Goal: Task Accomplishment & Management: Use online tool/utility

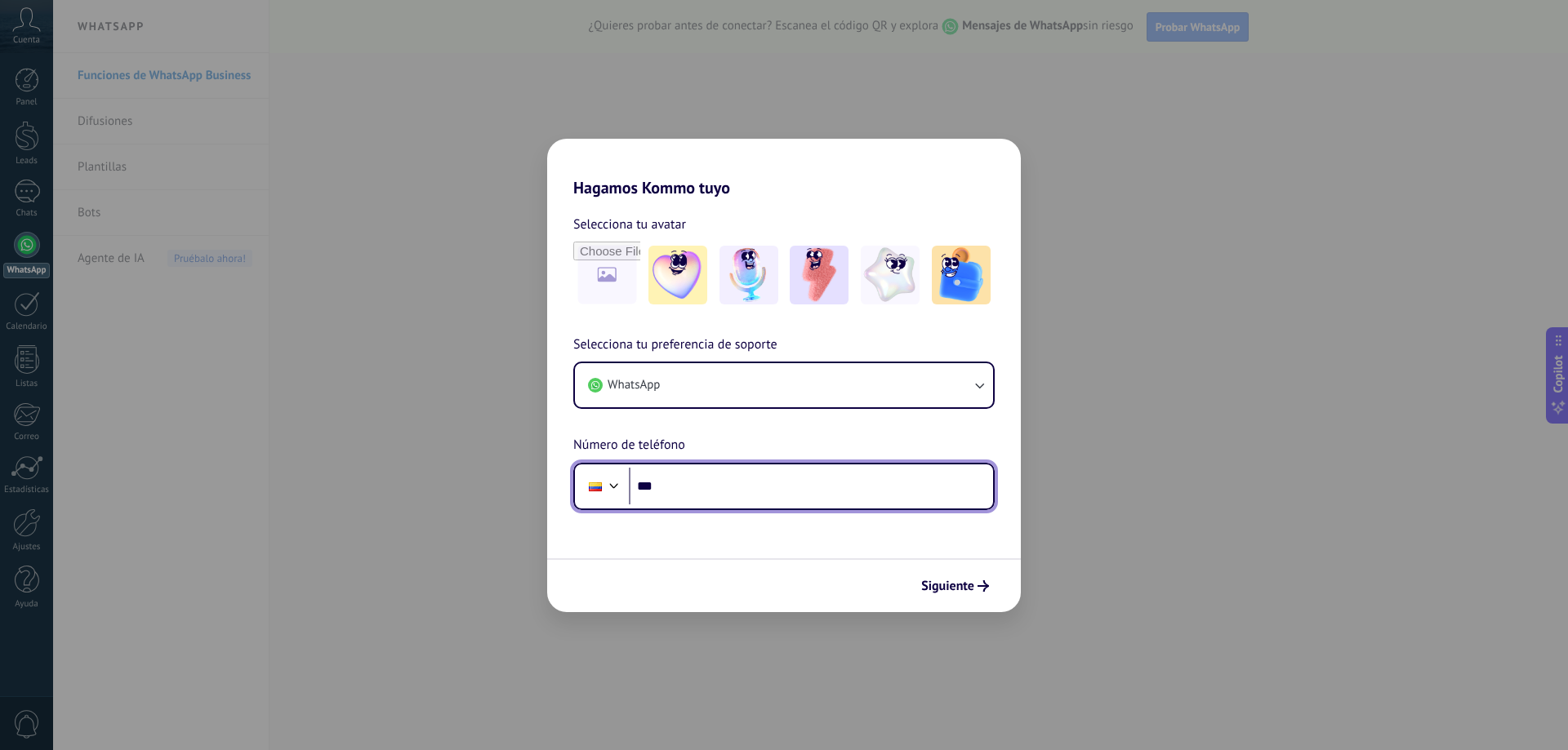
click at [775, 480] on input "***" at bounding box center [811, 486] width 365 height 38
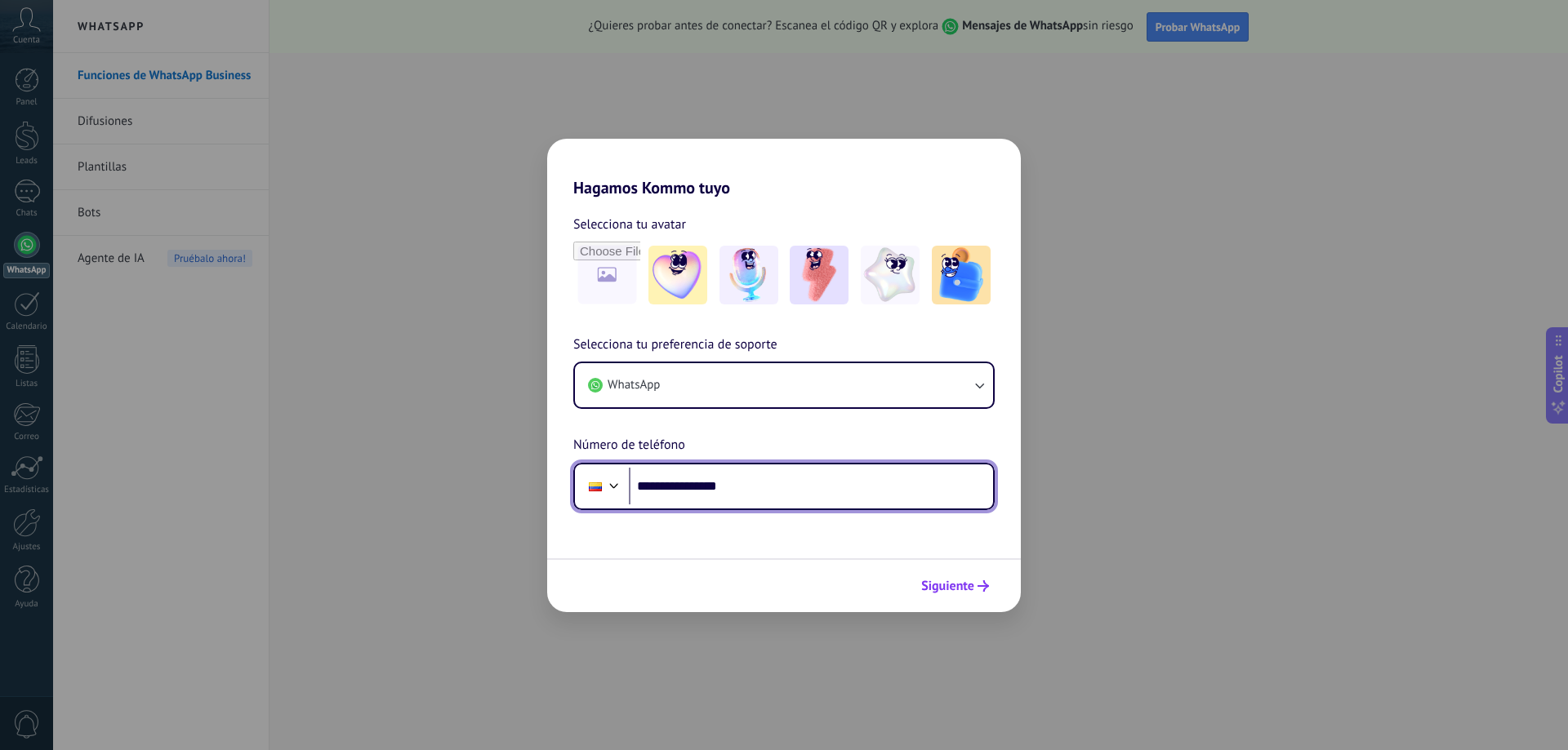
type input "**********"
click at [973, 596] on button "Siguiente" at bounding box center [955, 586] width 82 height 27
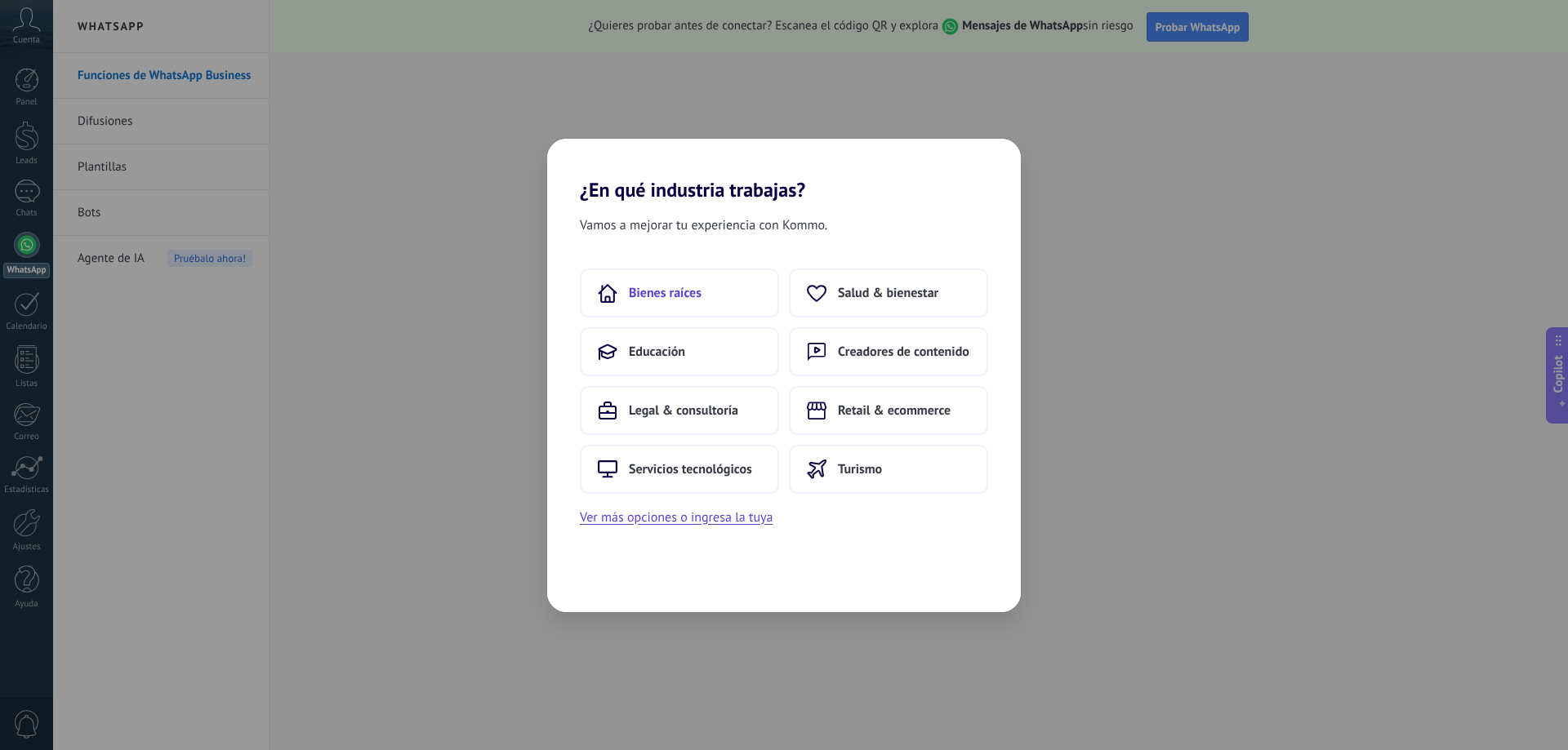
click at [707, 292] on button "Bienes raíces" at bounding box center [680, 293] width 200 height 49
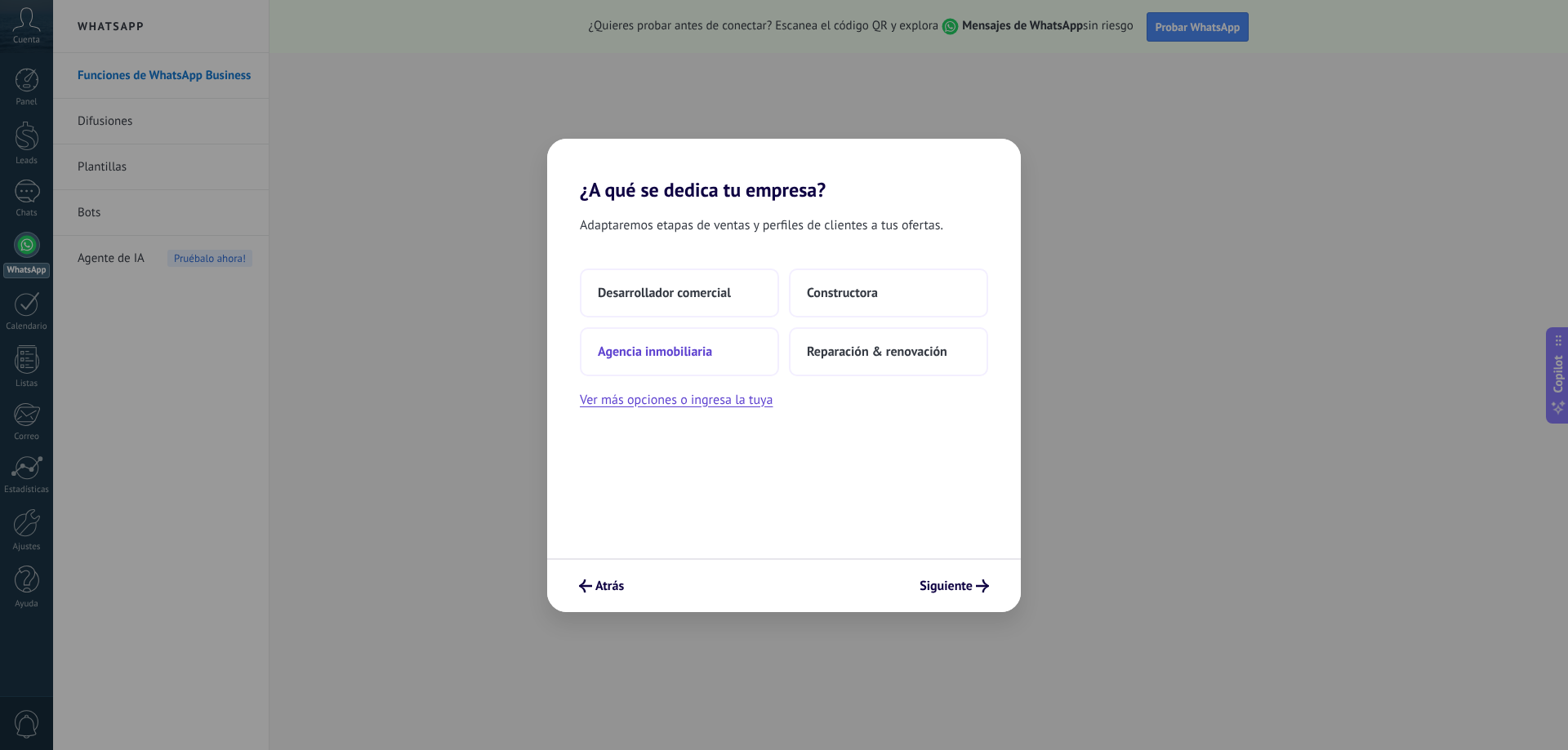
click at [654, 358] on span "Agencia inmobiliaria" at bounding box center [655, 352] width 114 height 16
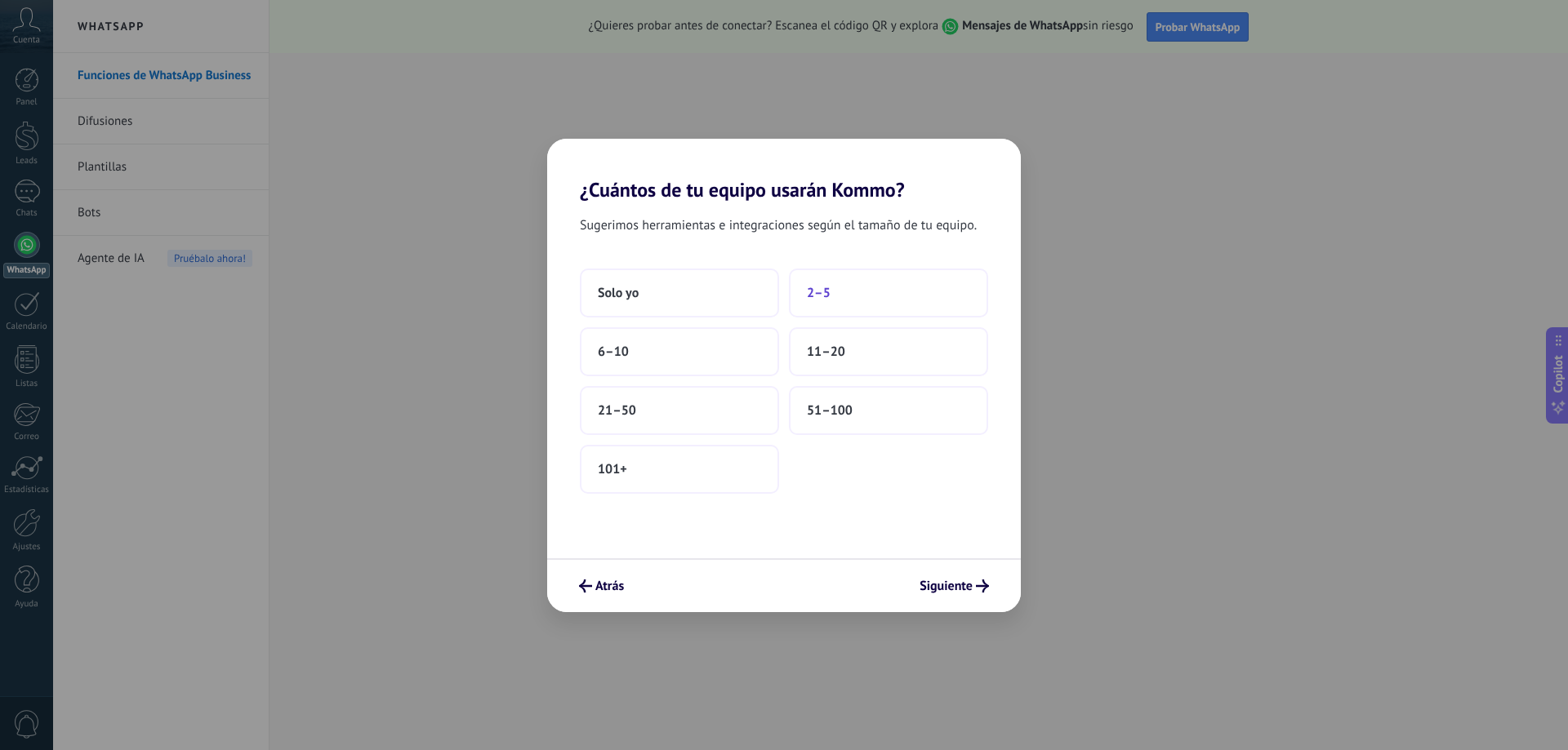
click at [833, 300] on button "2–5" at bounding box center [888, 293] width 200 height 49
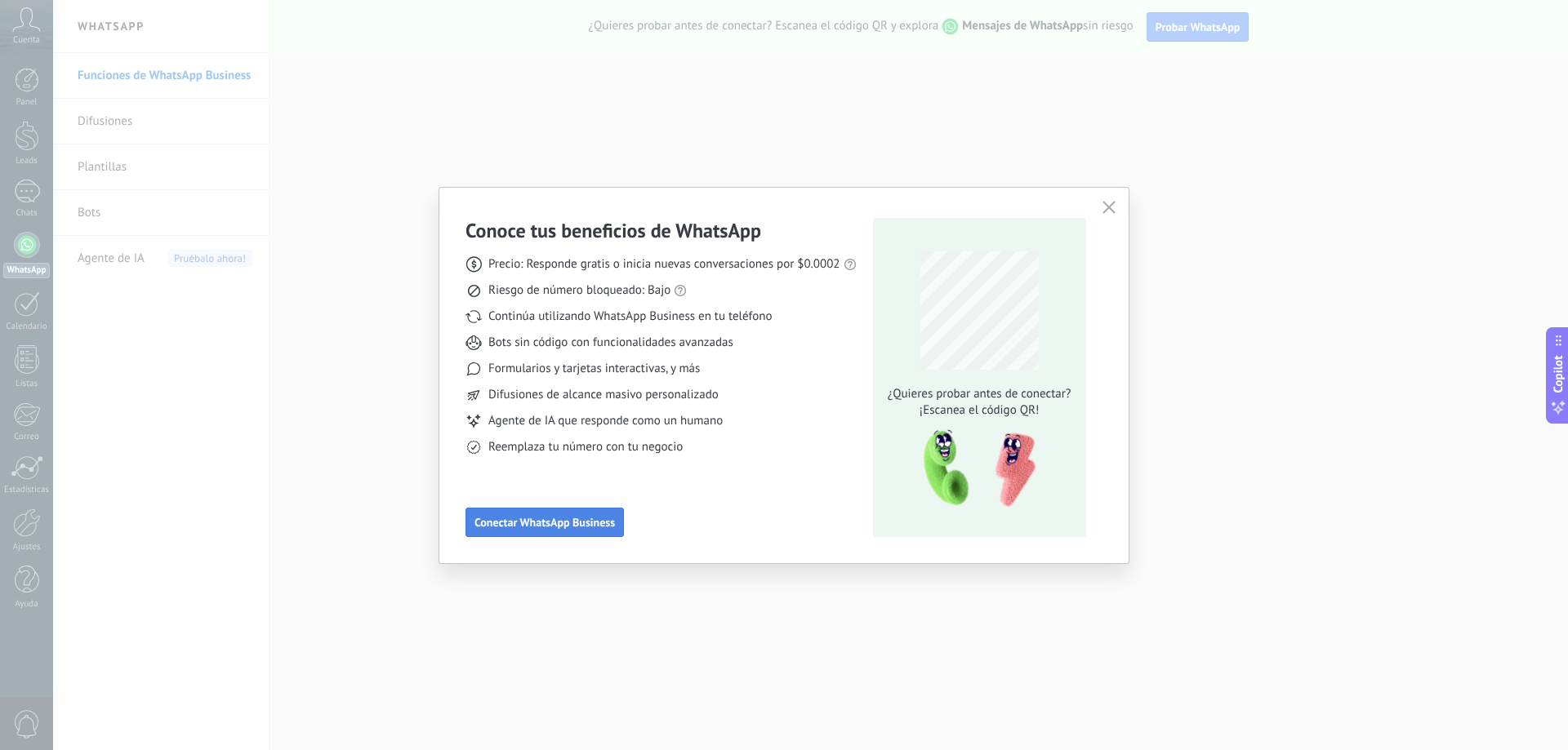
click at [559, 524] on span "Conectar WhatsApp Business" at bounding box center [544, 522] width 140 height 11
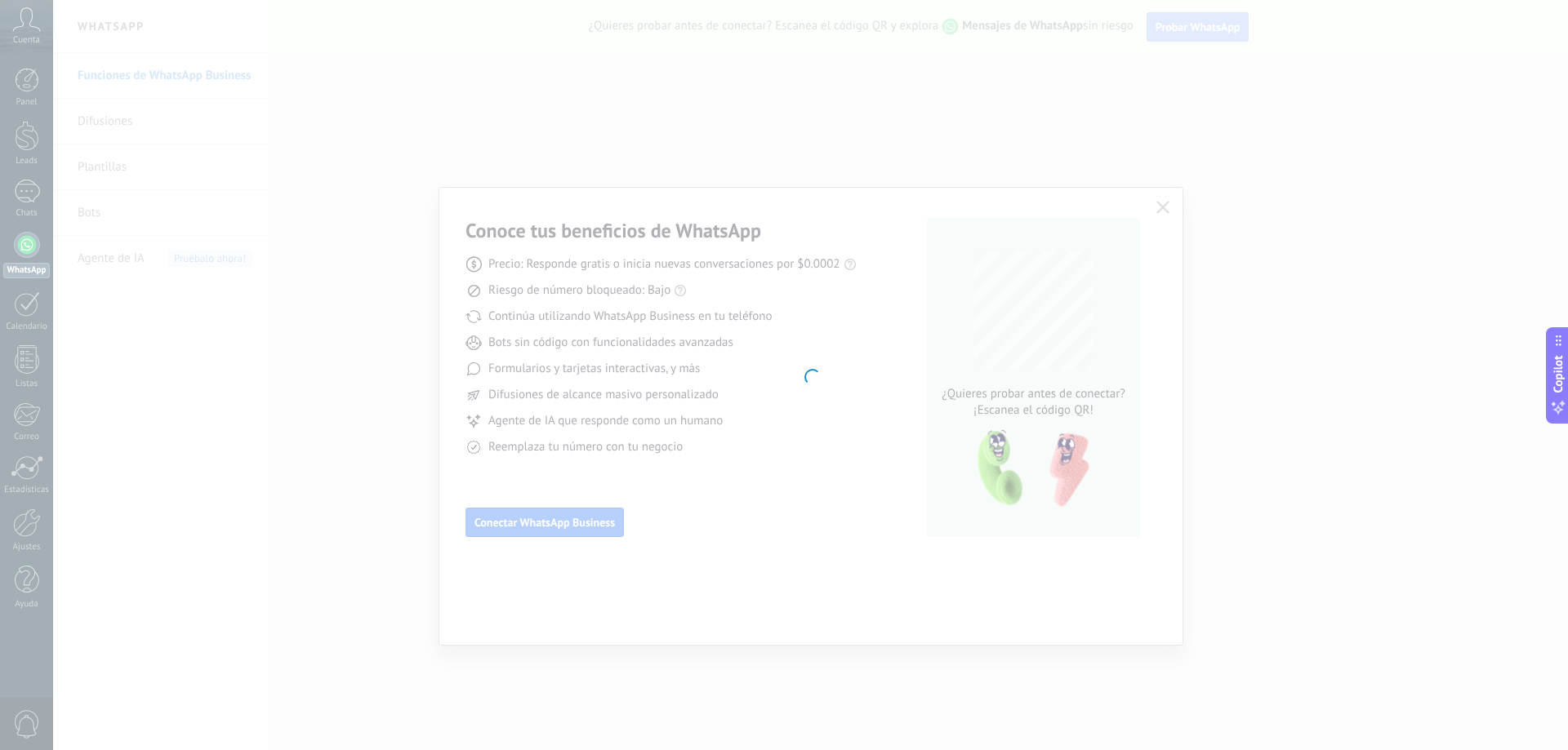
click at [822, 347] on div at bounding box center [811, 375] width 1515 height 750
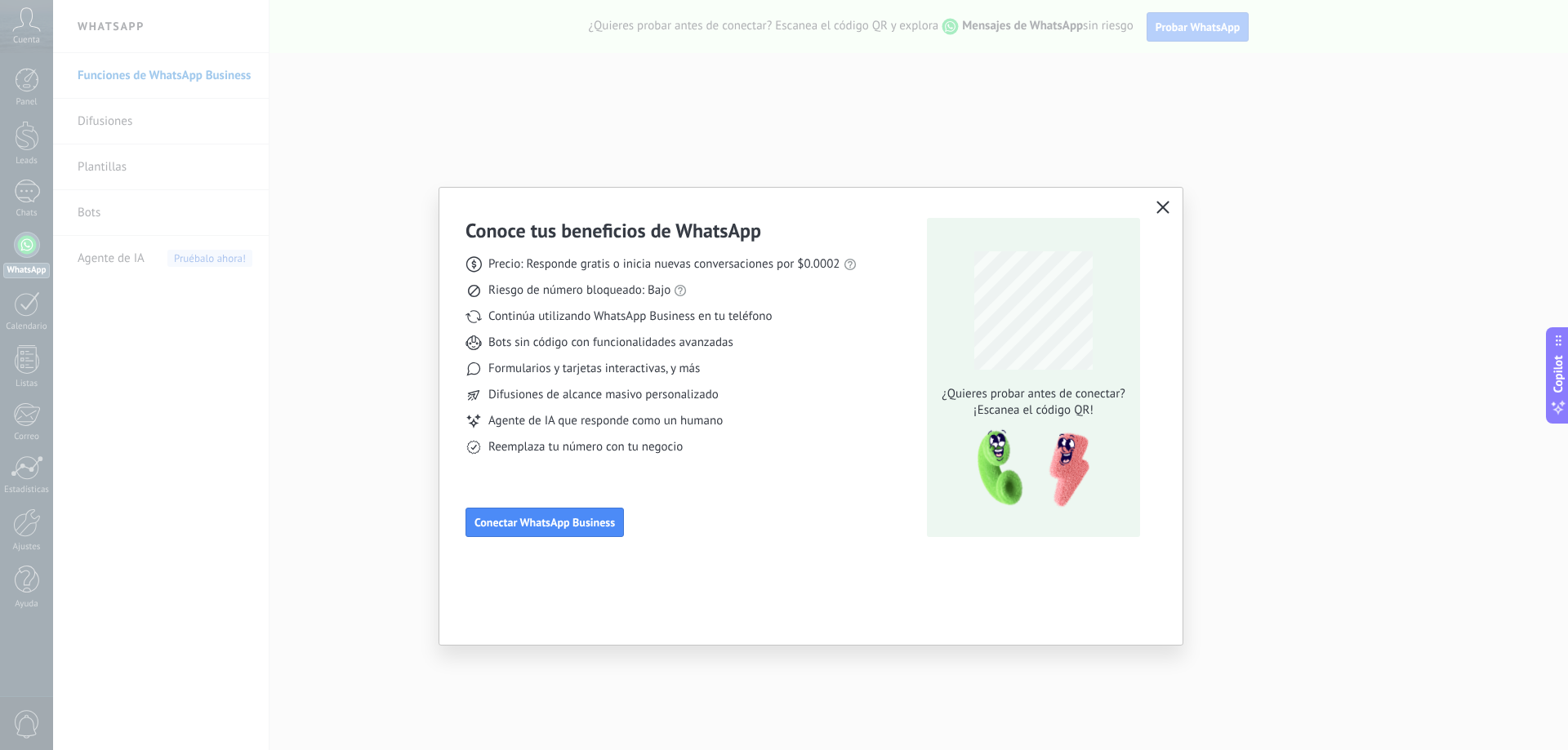
click at [1163, 207] on use "button" at bounding box center [1163, 206] width 12 height 12
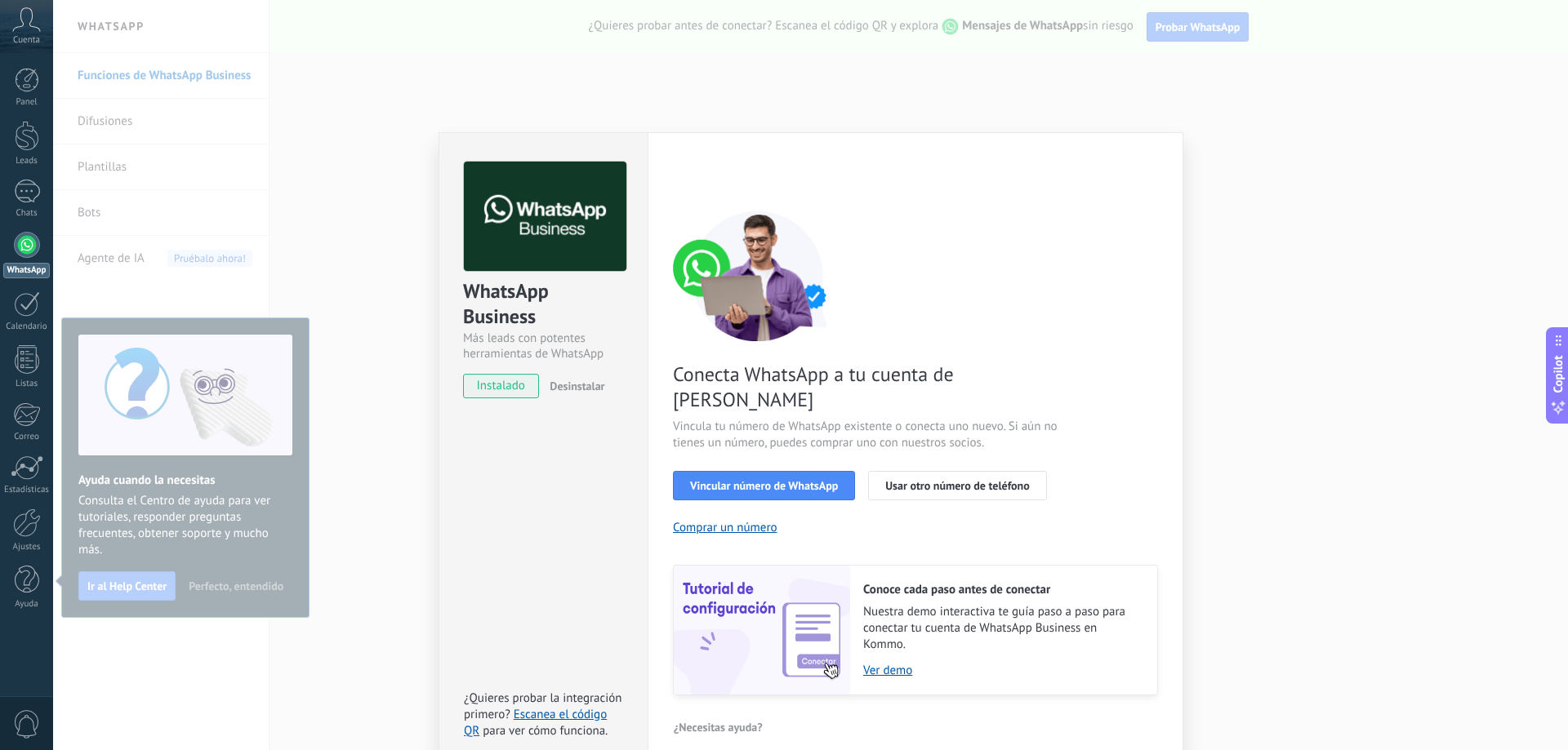
drag, startPoint x: 1127, startPoint y: 243, endPoint x: 1189, endPoint y: 203, distance: 73.8
click at [1135, 239] on div "Conecta WhatsApp a tu cuenta de Kommo Vincula tu número de WhatsApp existente o…" at bounding box center [916, 453] width 485 height 485
click at [1288, 143] on div "WhatsApp Business Más leads con potentes herramientas de WhatsApp instalado Des…" at bounding box center [811, 375] width 1515 height 750
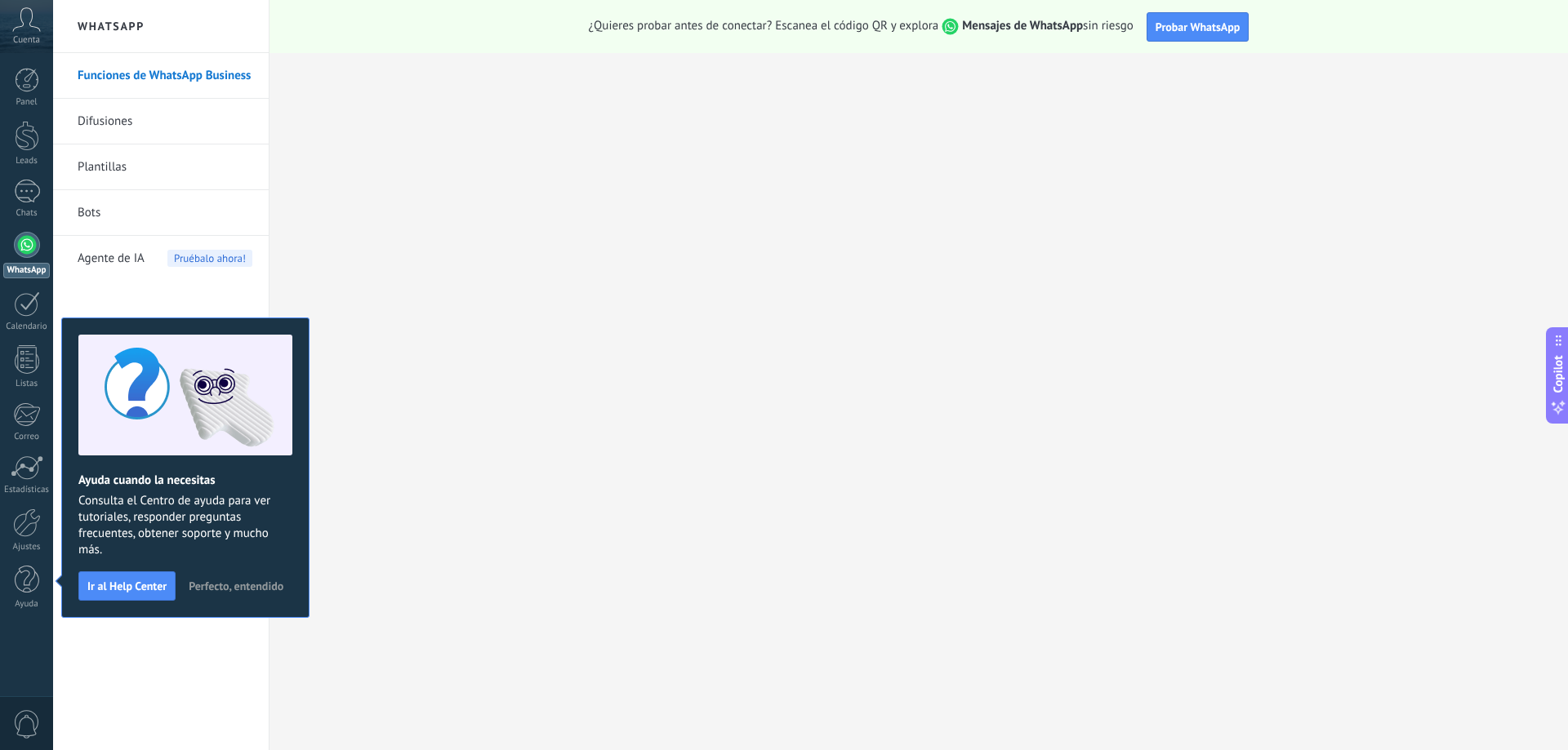
click at [205, 74] on link "Funciones de WhatsApp Business" at bounding box center [165, 76] width 175 height 46
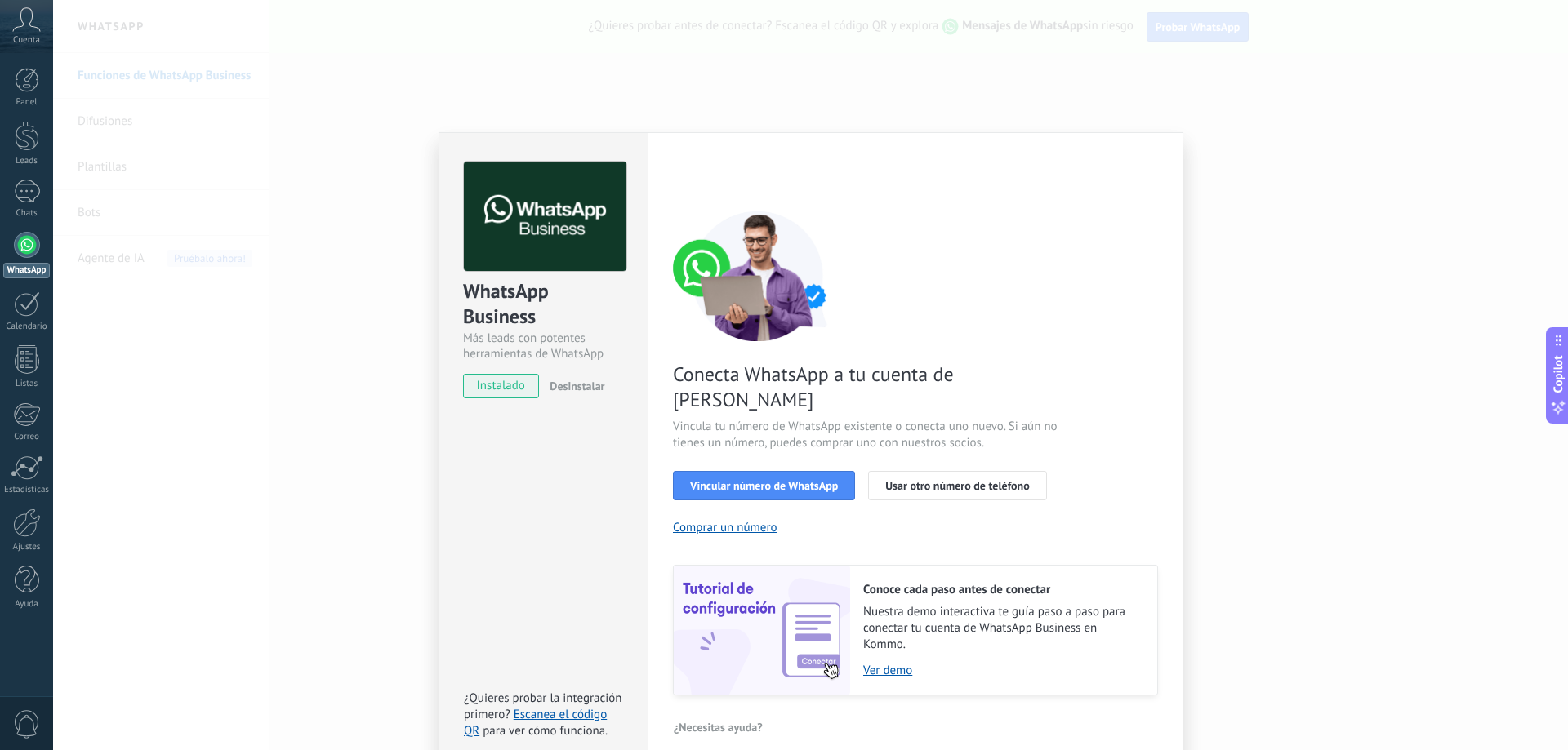
click at [1286, 142] on div "WhatsApp Business Más leads con potentes herramientas de WhatsApp instalado Des…" at bounding box center [811, 375] width 1515 height 750
drag, startPoint x: 438, startPoint y: 94, endPoint x: 662, endPoint y: 118, distance: 225.3
click at [439, 94] on div "WhatsApp Business Más leads con potentes herramientas de WhatsApp instalado Des…" at bounding box center [811, 375] width 1515 height 750
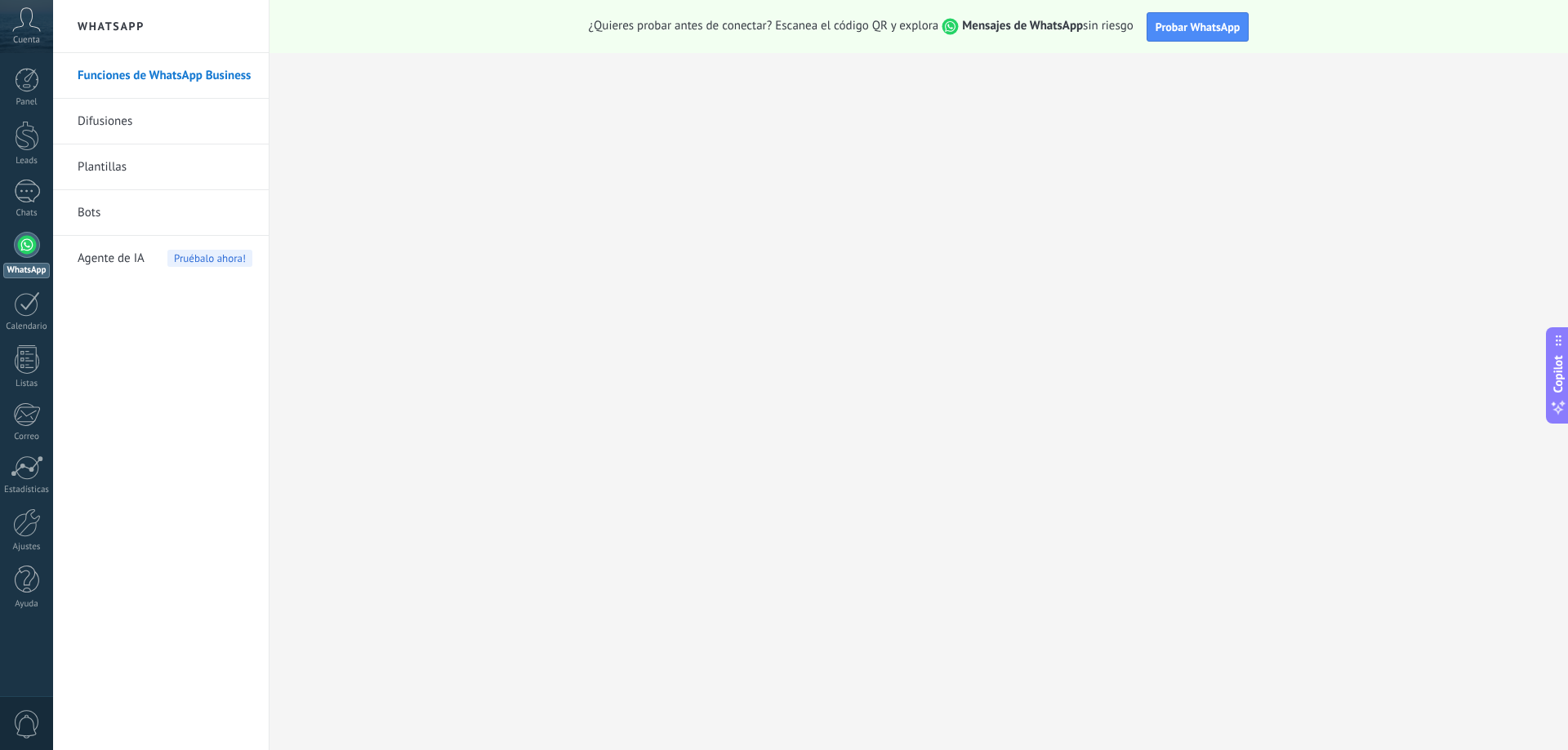
click at [27, 245] on div at bounding box center [27, 245] width 27 height 27
click at [20, 41] on span "Cuenta" at bounding box center [26, 40] width 27 height 11
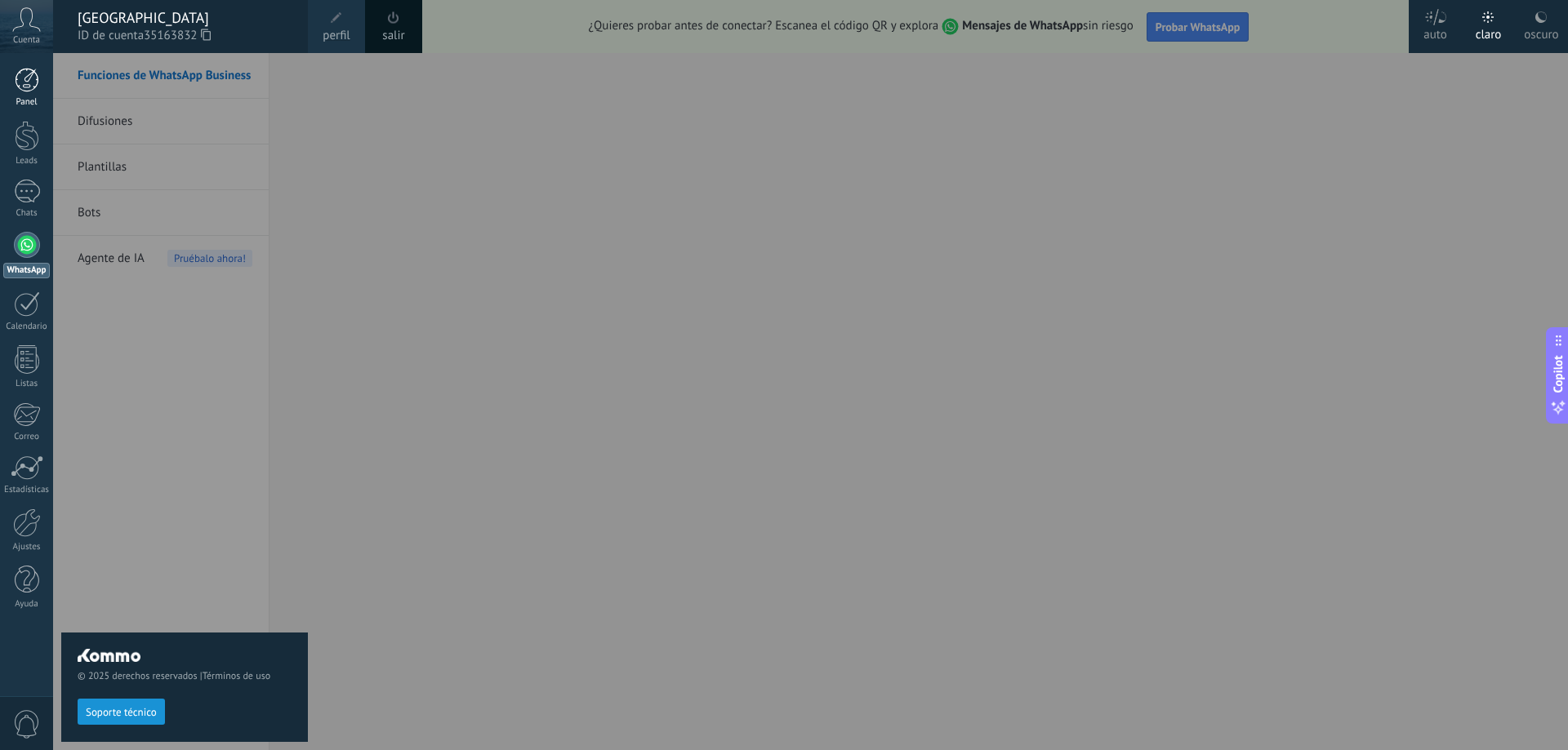
click at [20, 72] on div at bounding box center [27, 80] width 25 height 25
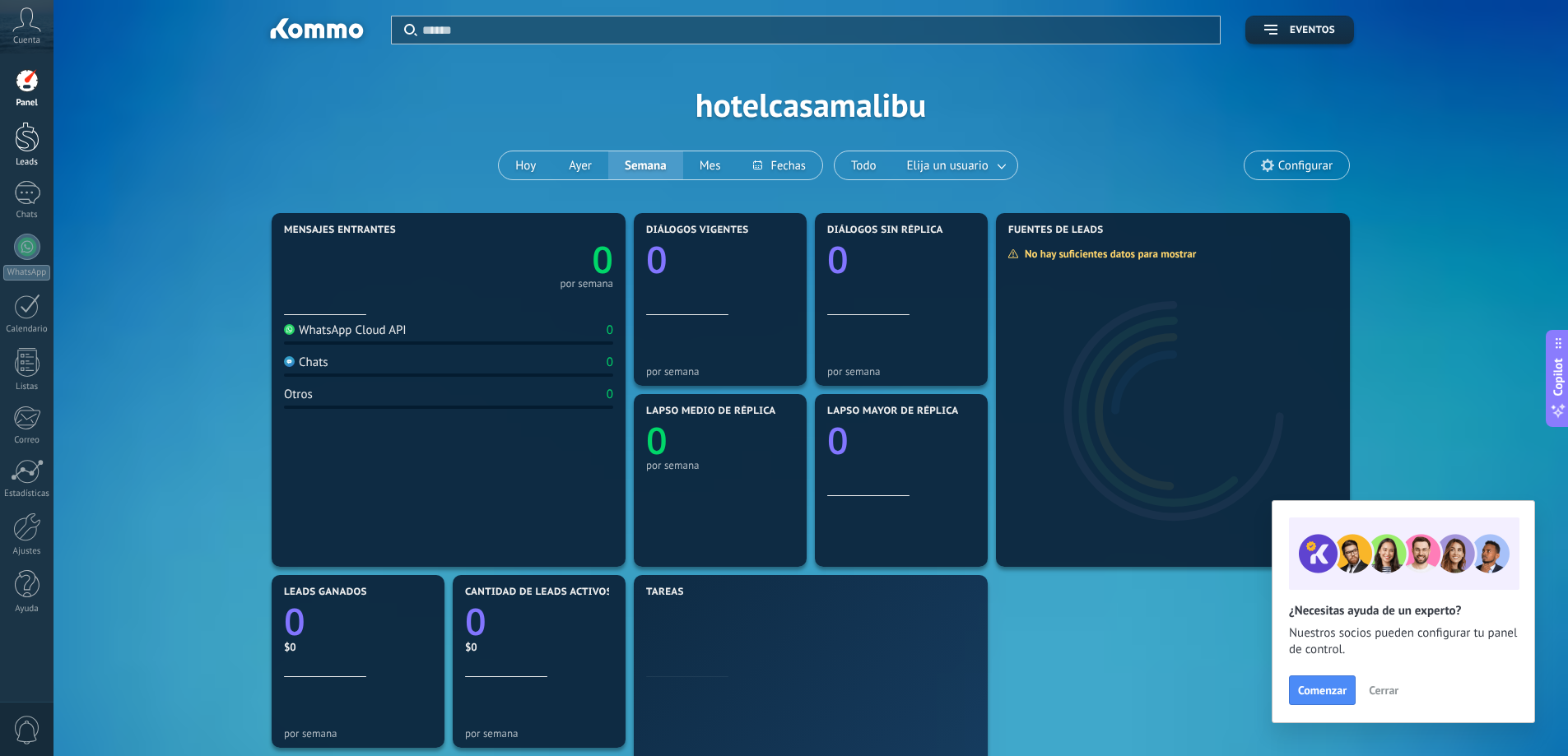
click at [31, 136] on div at bounding box center [27, 137] width 25 height 30
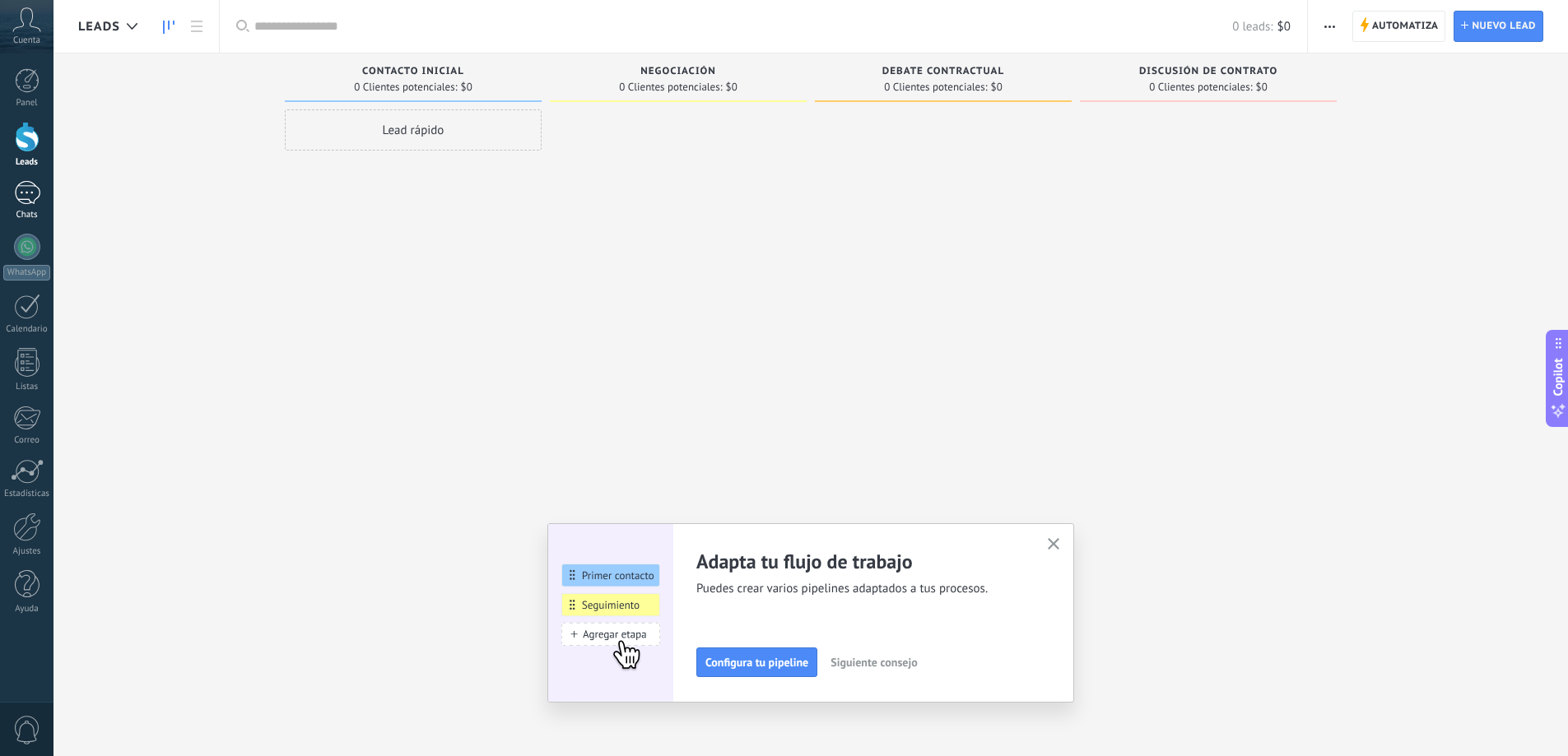
click at [30, 195] on div at bounding box center [27, 193] width 27 height 24
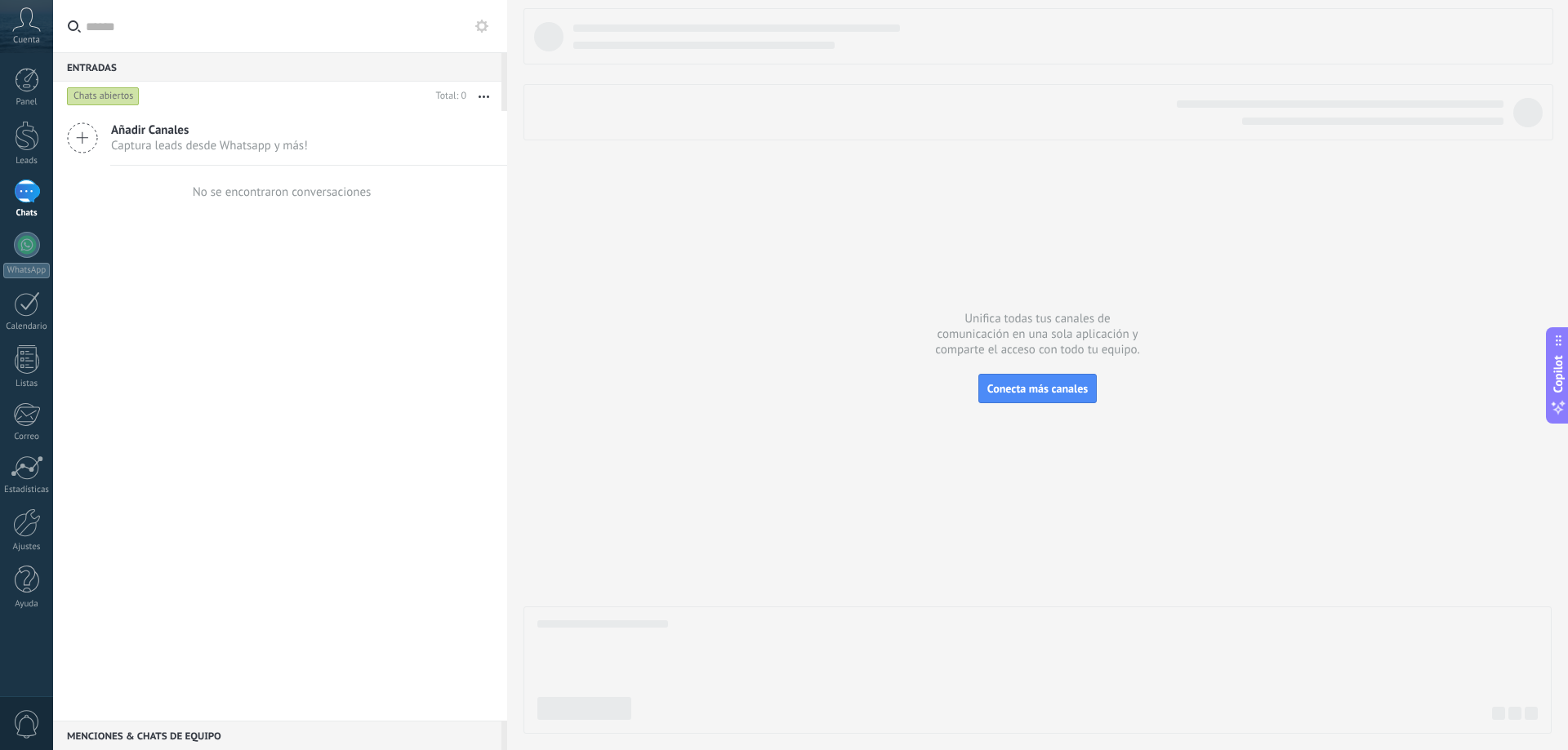
click at [126, 140] on span "Captura leads desde Whatsapp y más!" at bounding box center [209, 146] width 197 height 16
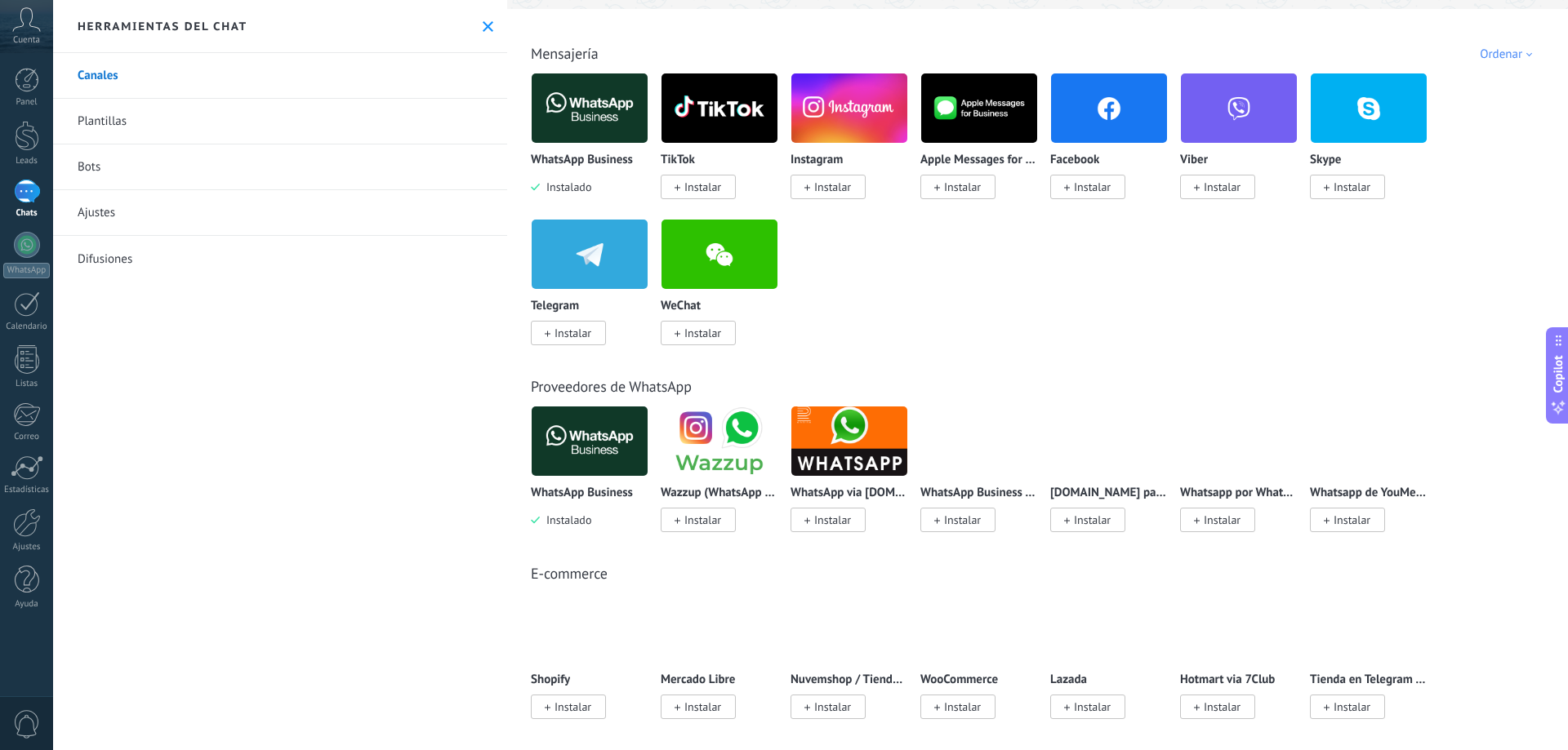
scroll to position [245, 0]
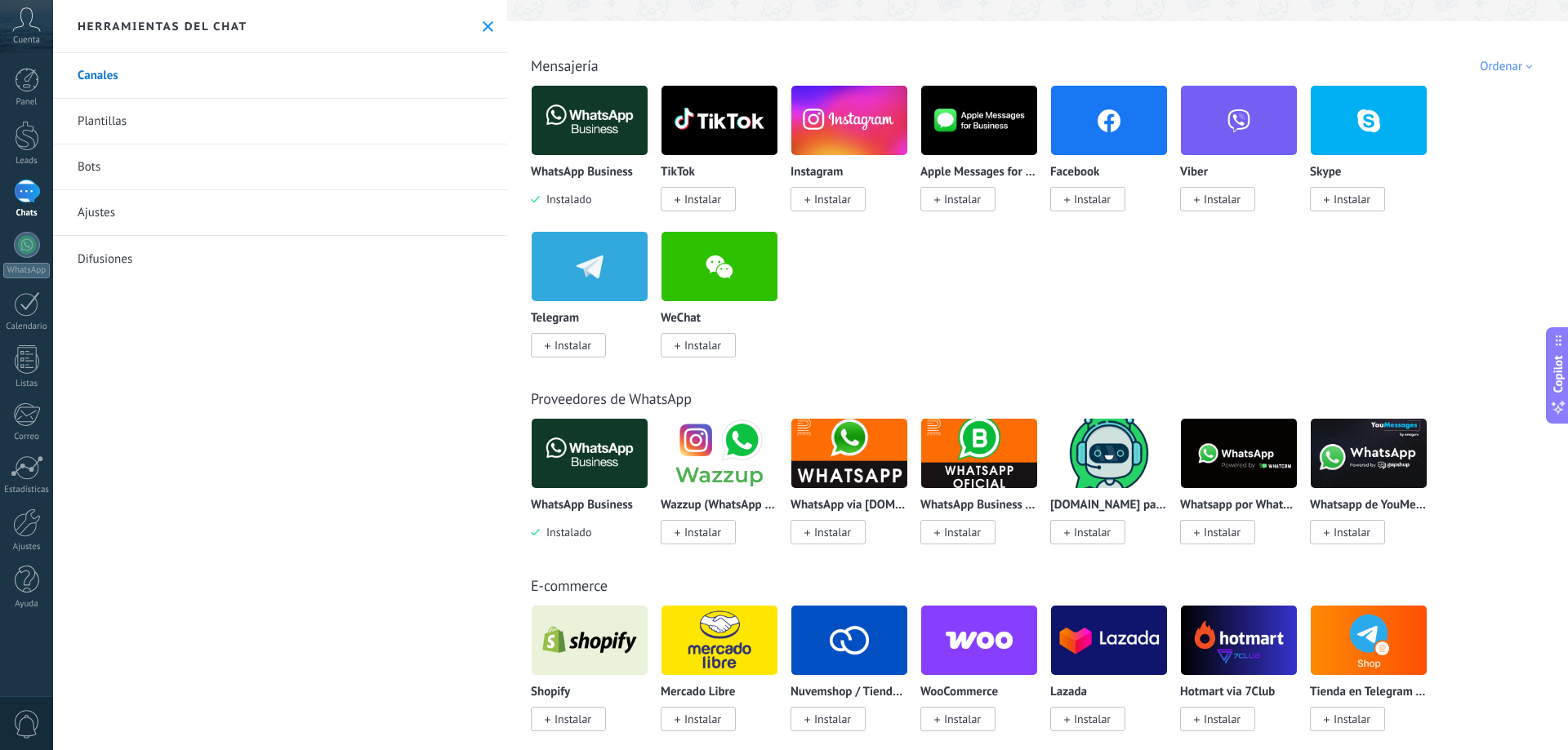
click at [485, 26] on icon at bounding box center [488, 27] width 11 height 11
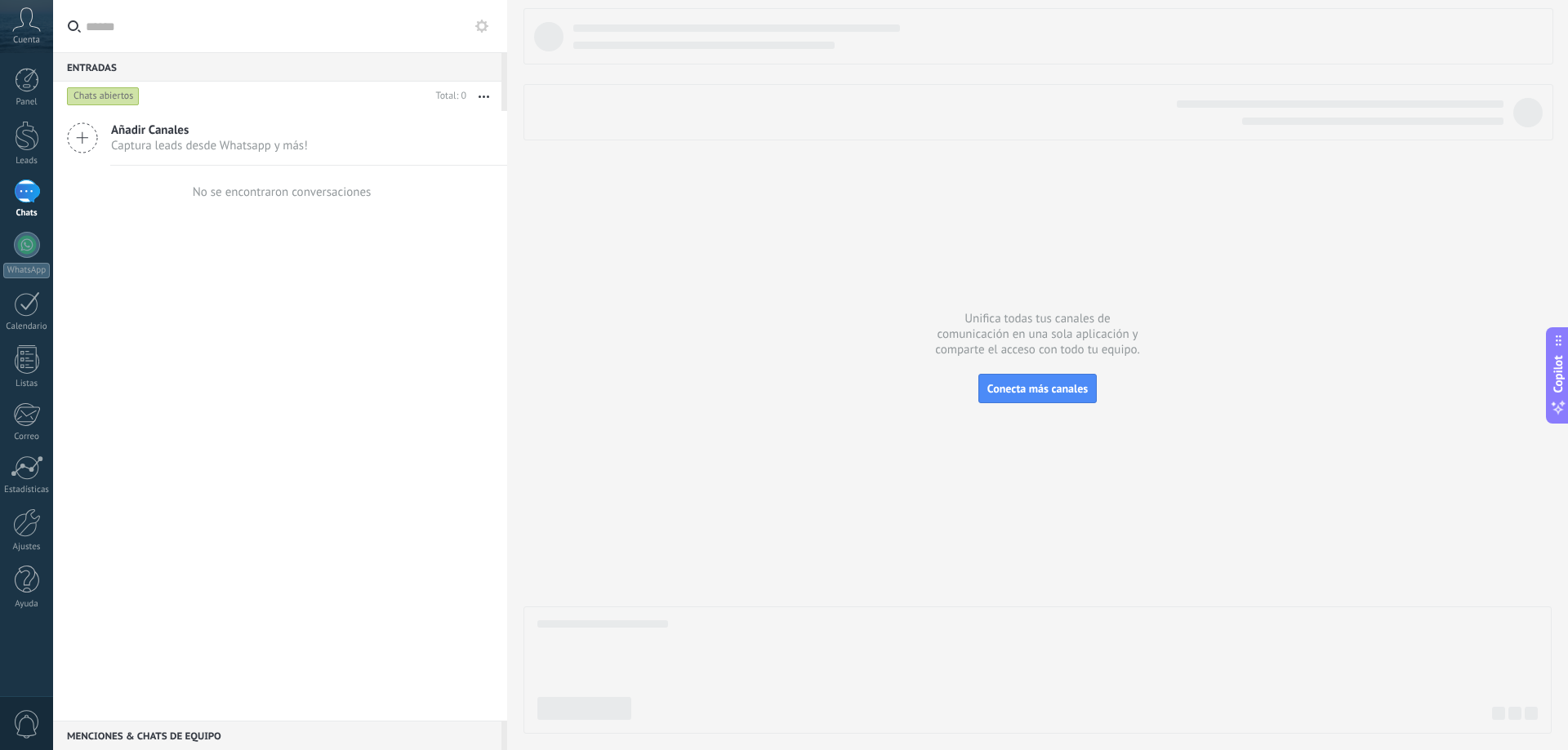
click at [37, 19] on icon at bounding box center [26, 19] width 28 height 25
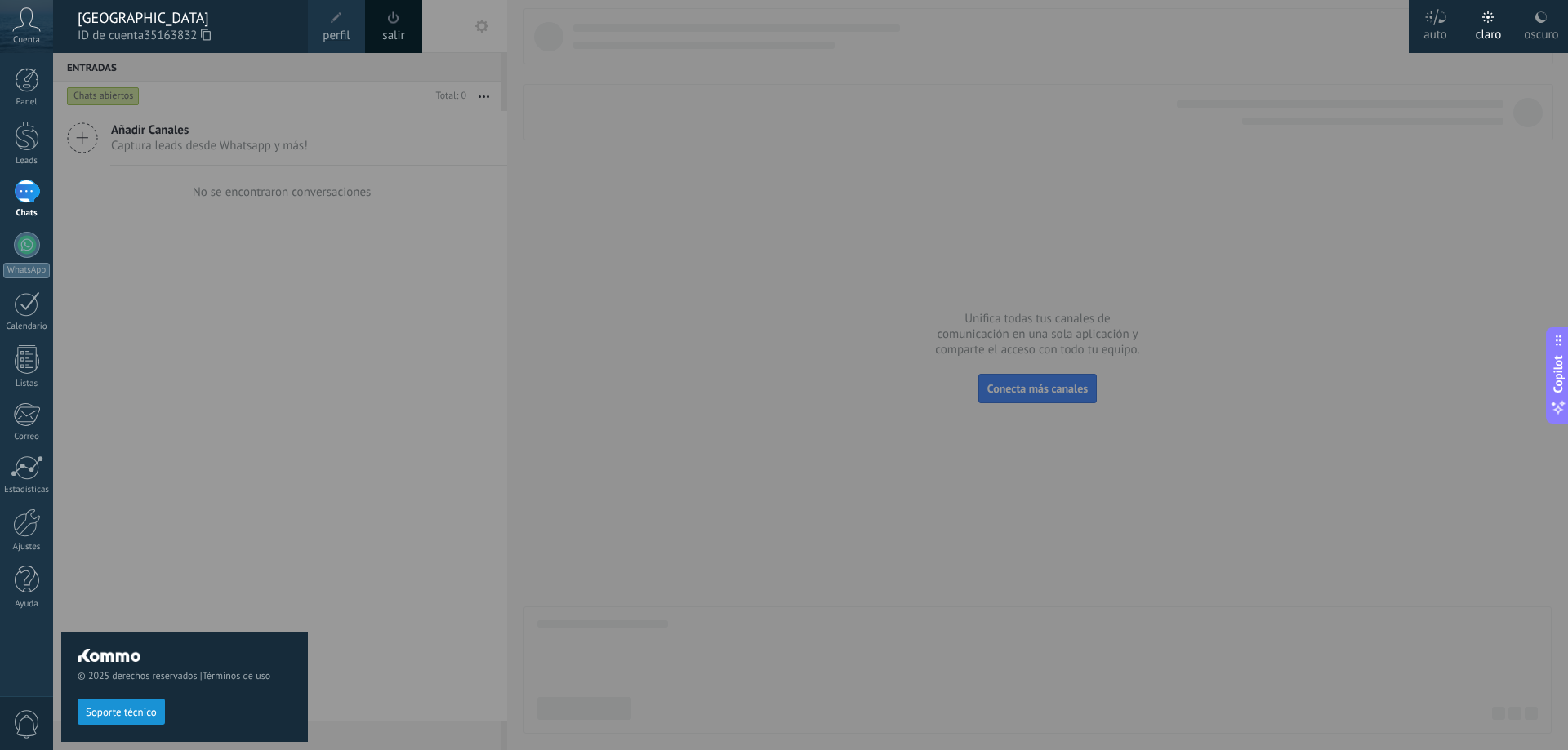
click at [228, 265] on div "© 2025 derechos reservados | Términos de uso Soporte técnico" at bounding box center [184, 401] width 246 height 697
click at [33, 87] on div at bounding box center [27, 80] width 25 height 25
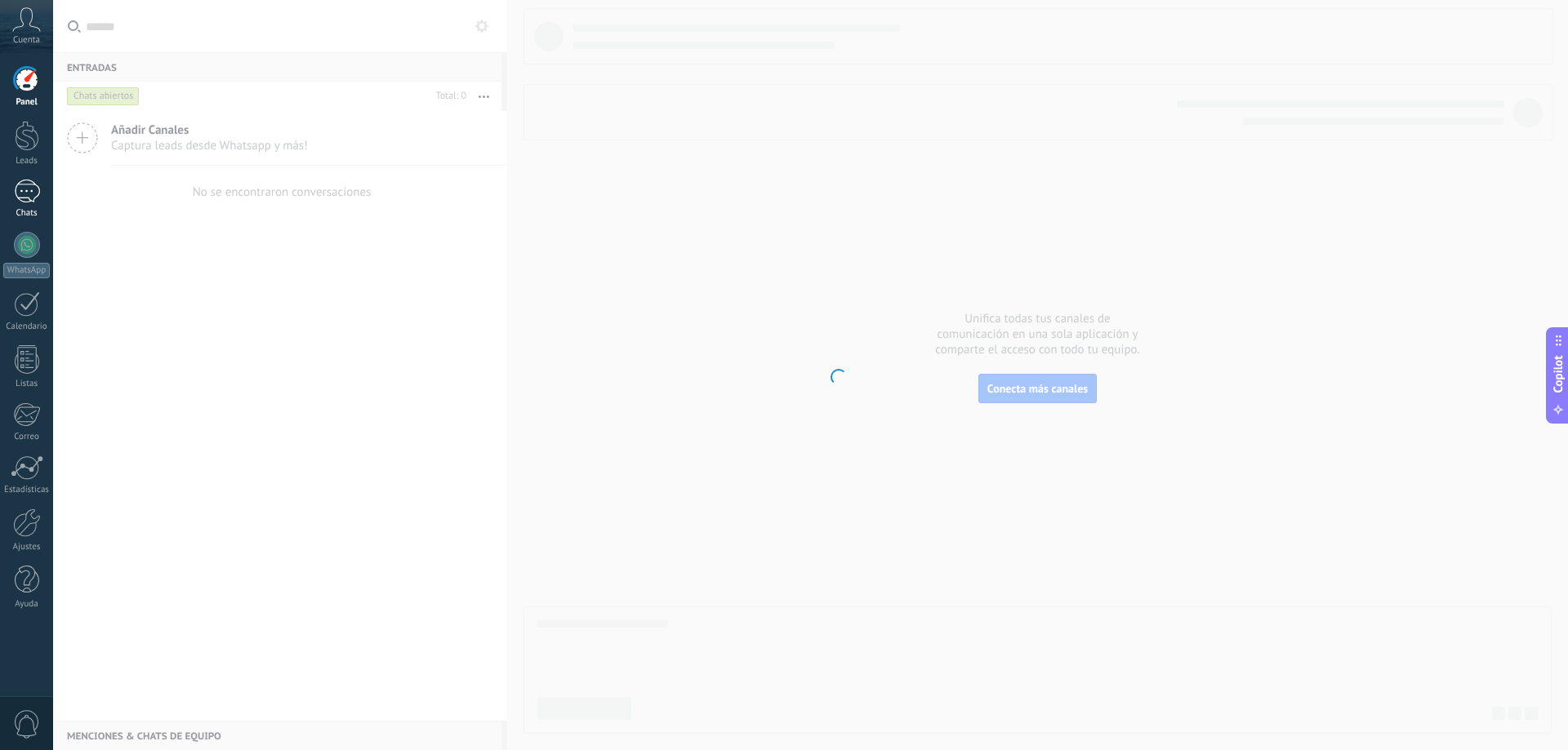
click at [25, 205] on link "Chats" at bounding box center [27, 199] width 53 height 39
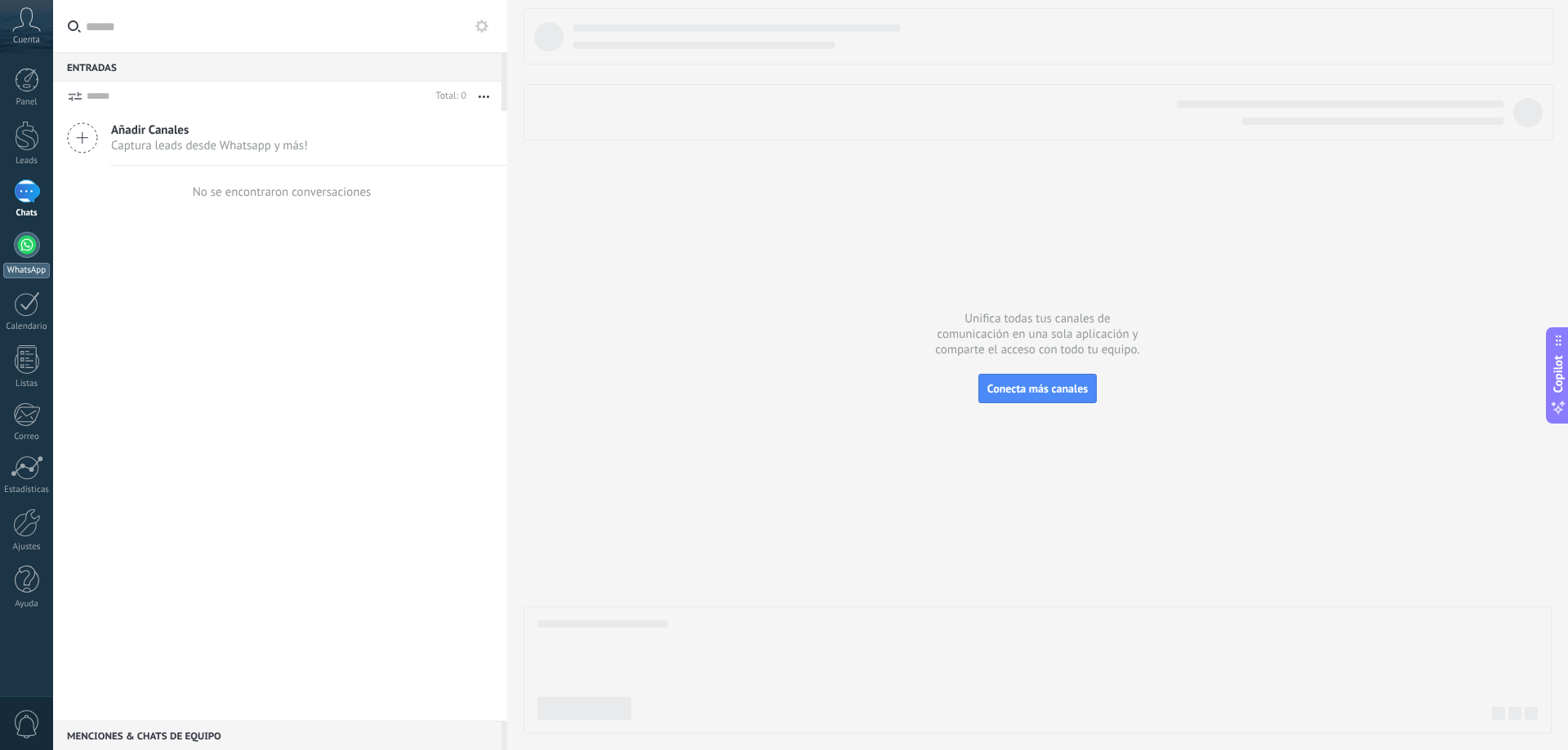
click at [23, 268] on div "WhatsApp" at bounding box center [27, 270] width 47 height 16
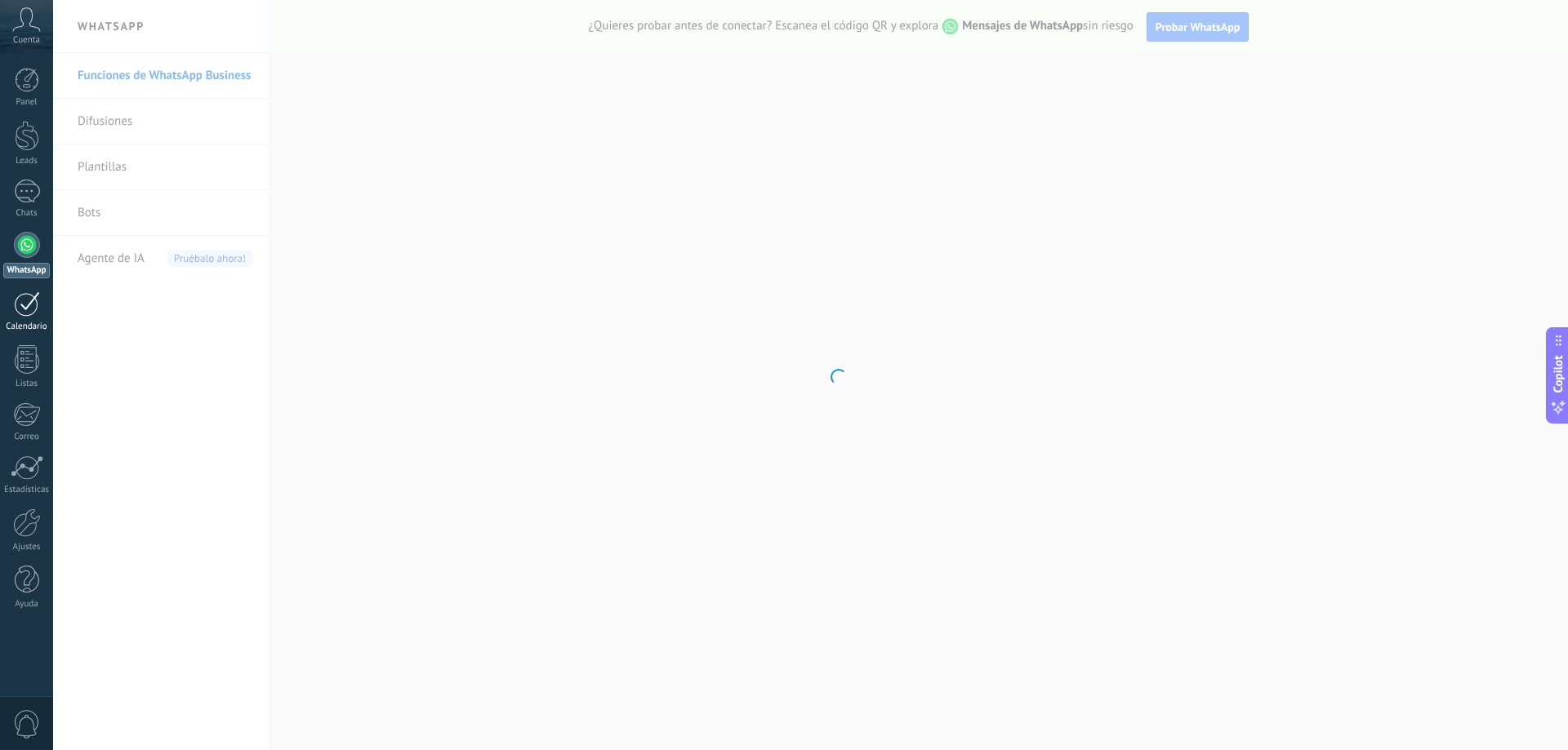
click at [26, 324] on div "Calendario" at bounding box center [27, 327] width 48 height 11
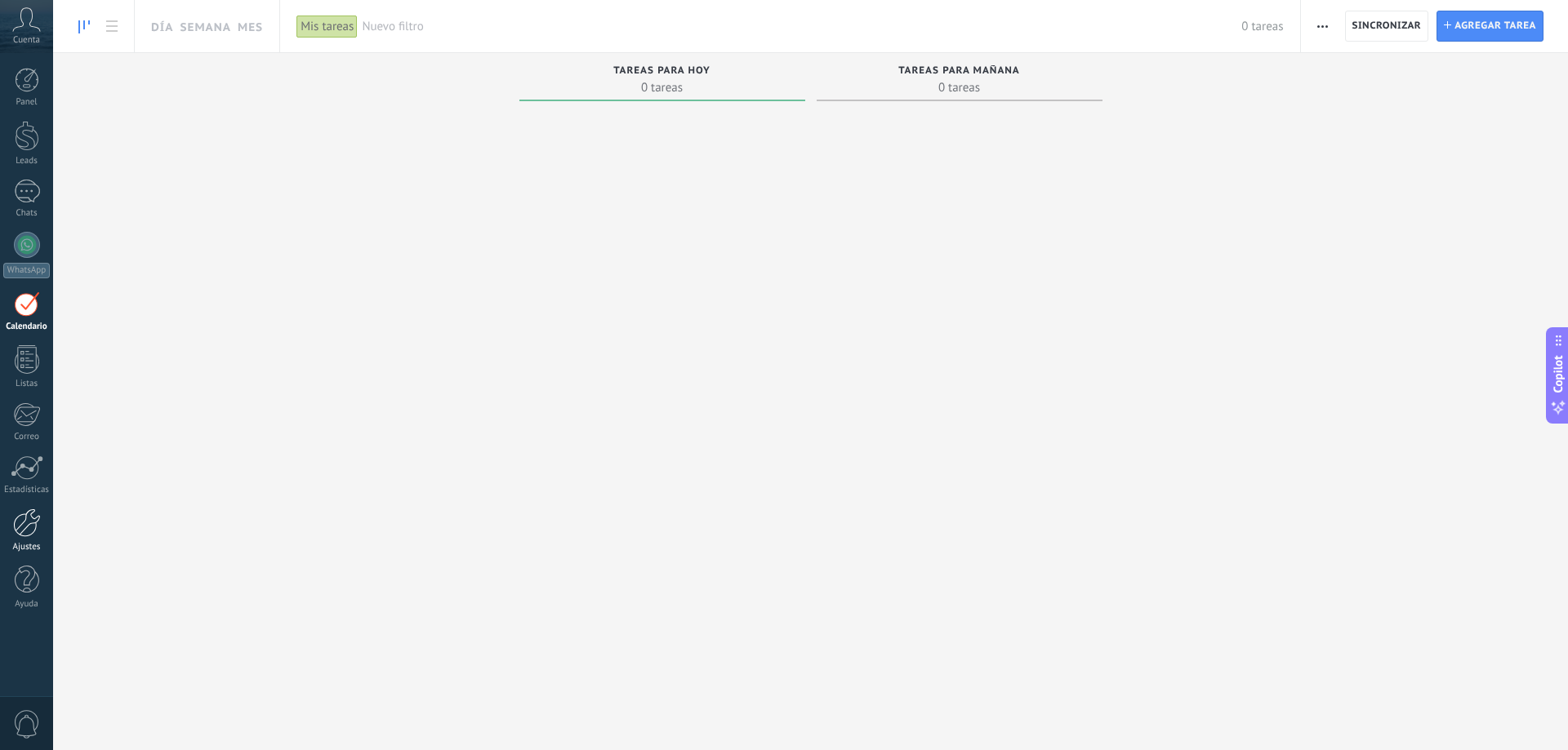
click at [33, 539] on link "Ajustes" at bounding box center [27, 531] width 53 height 44
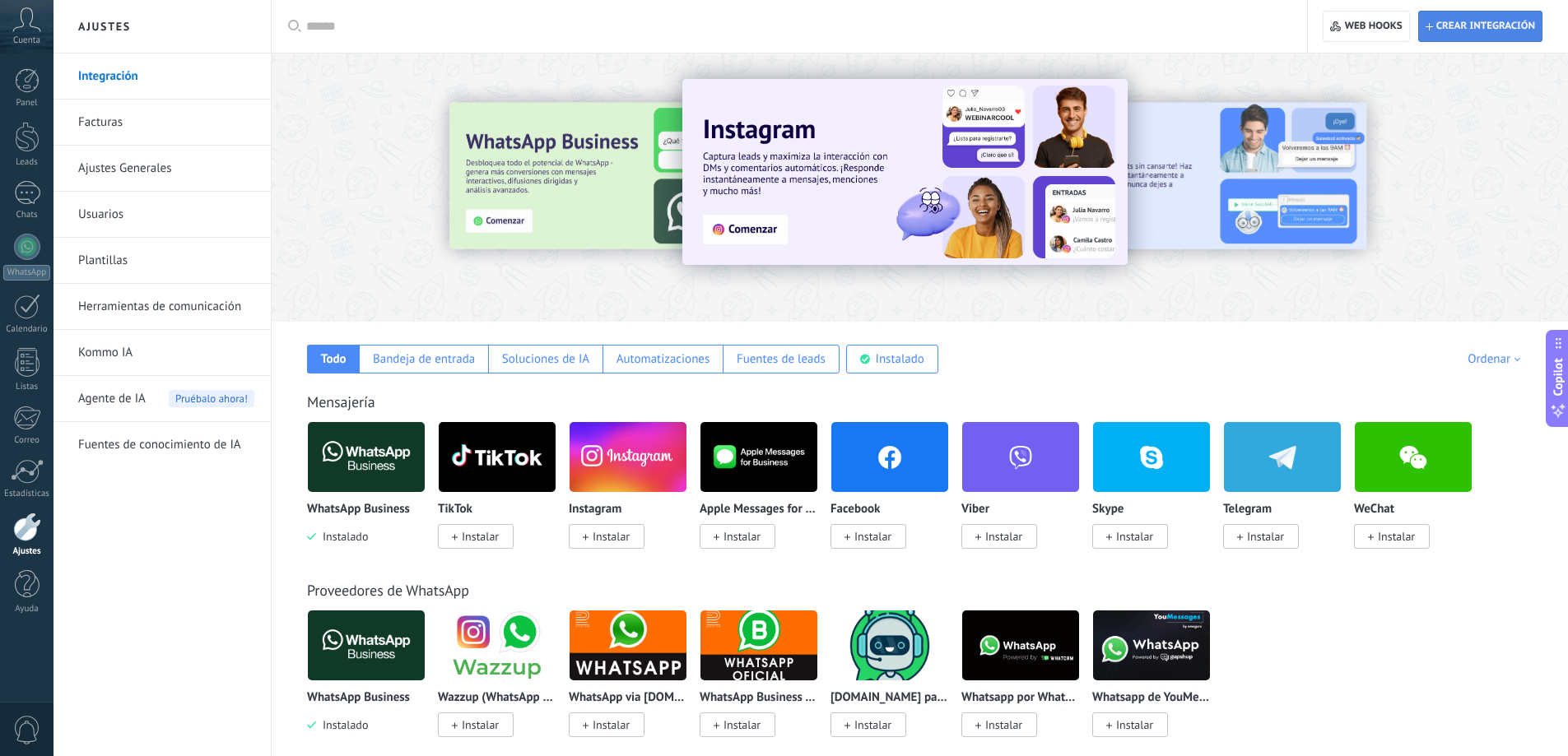
click at [1470, 25] on span "Crear integración" at bounding box center [1485, 26] width 99 height 13
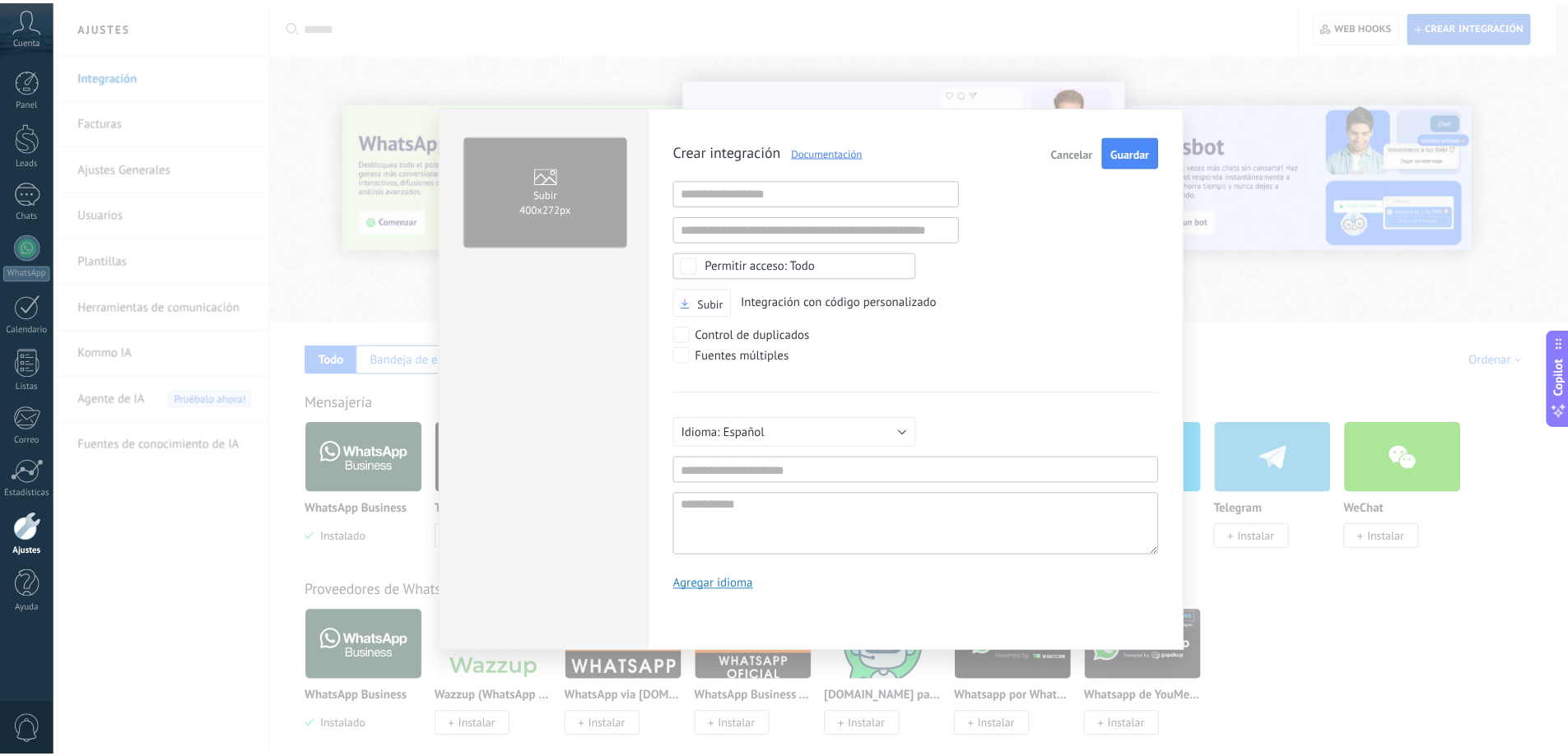
scroll to position [16, 0]
click at [1080, 154] on span "Cancelar" at bounding box center [1080, 152] width 42 height 11
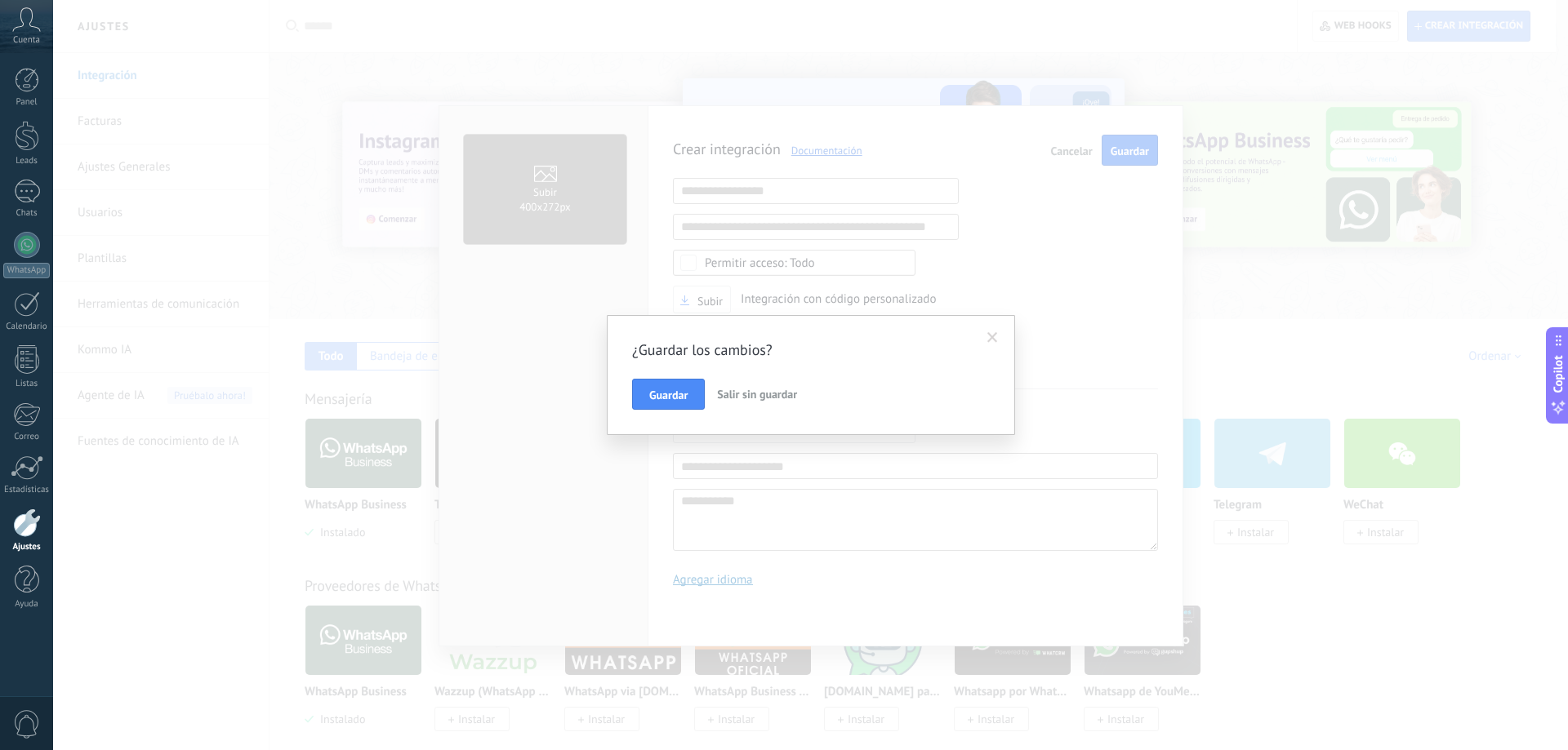
click at [776, 392] on span "Salir sin guardar" at bounding box center [757, 395] width 80 height 15
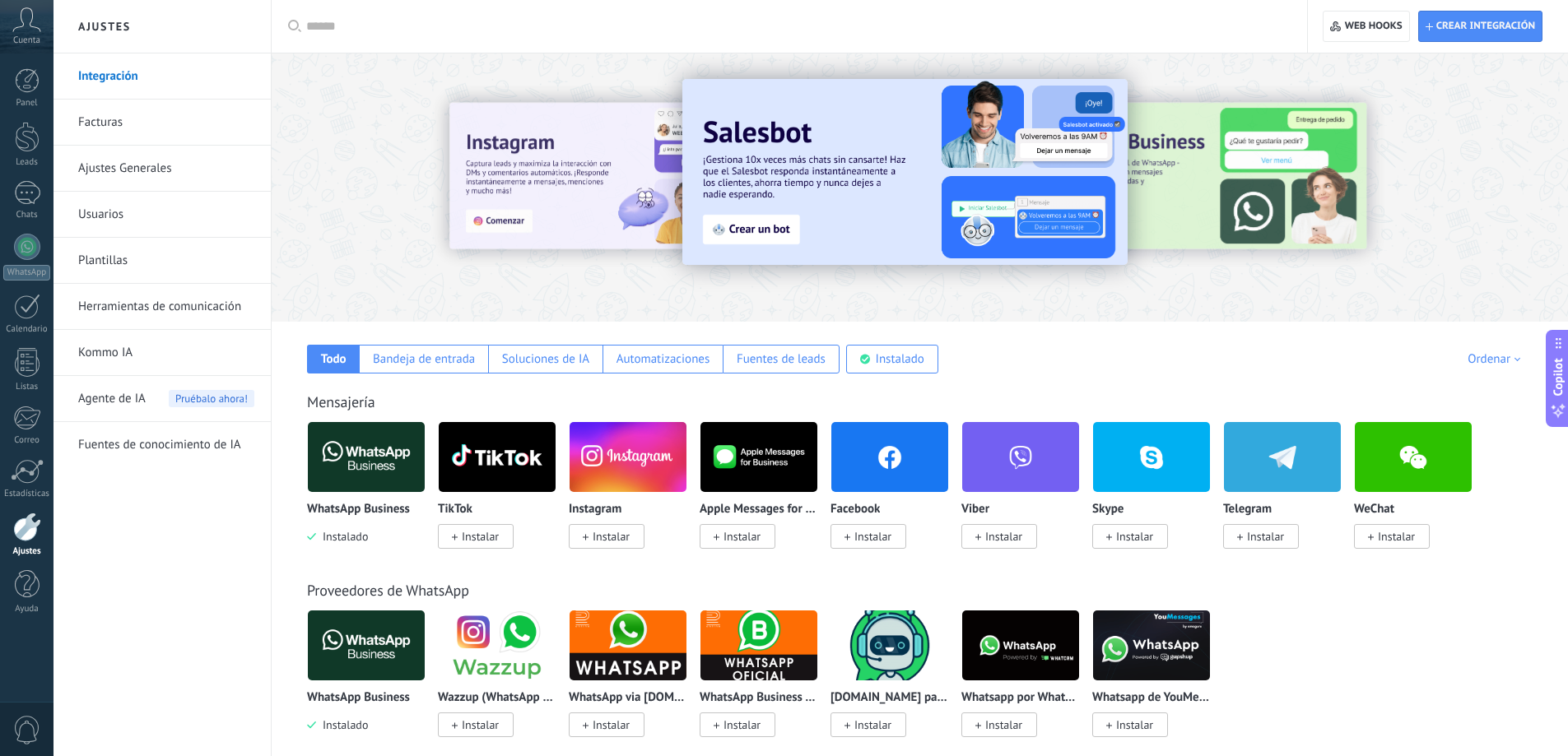
click at [24, 16] on icon at bounding box center [26, 19] width 29 height 25
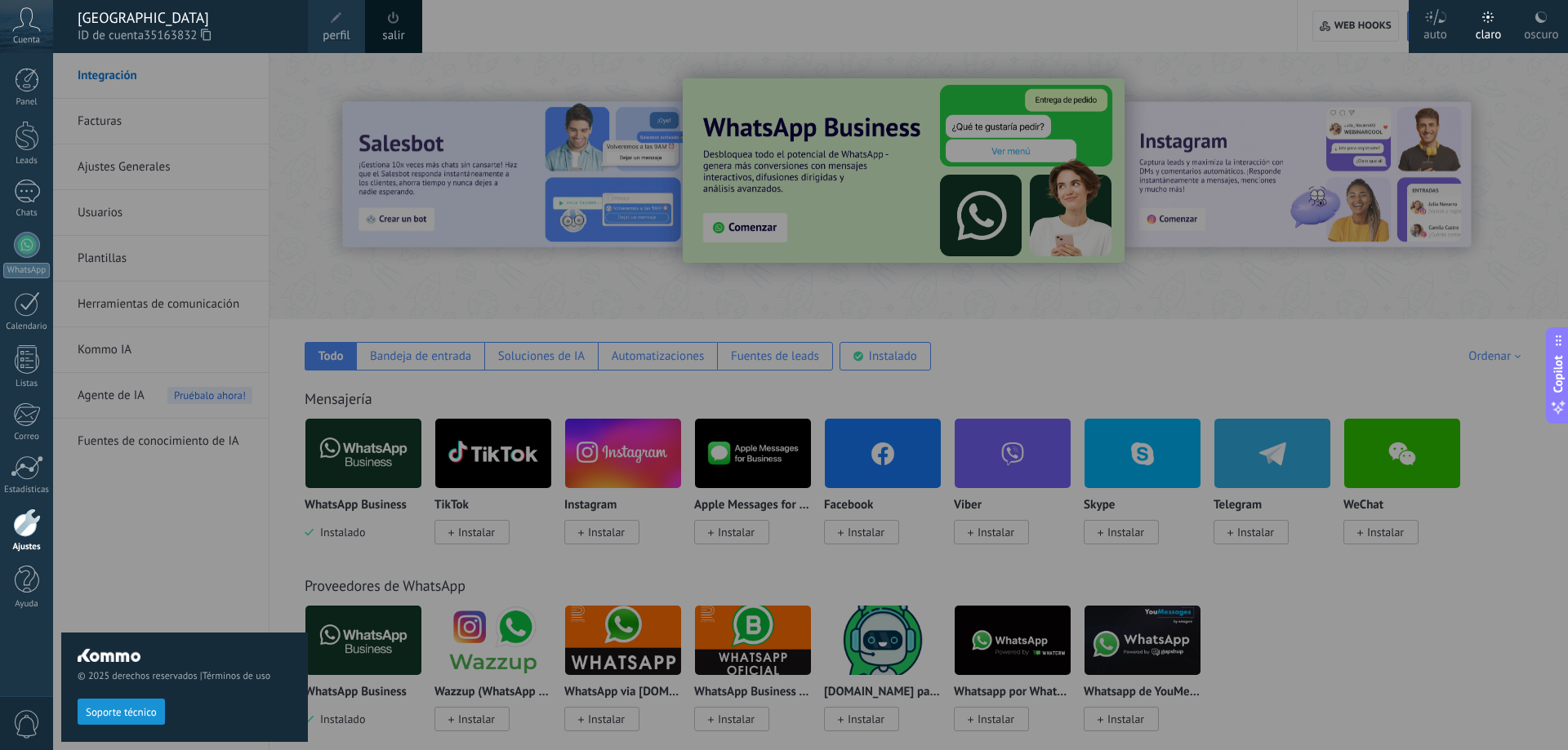
click at [329, 34] on span "perfil" at bounding box center [335, 36] width 27 height 18
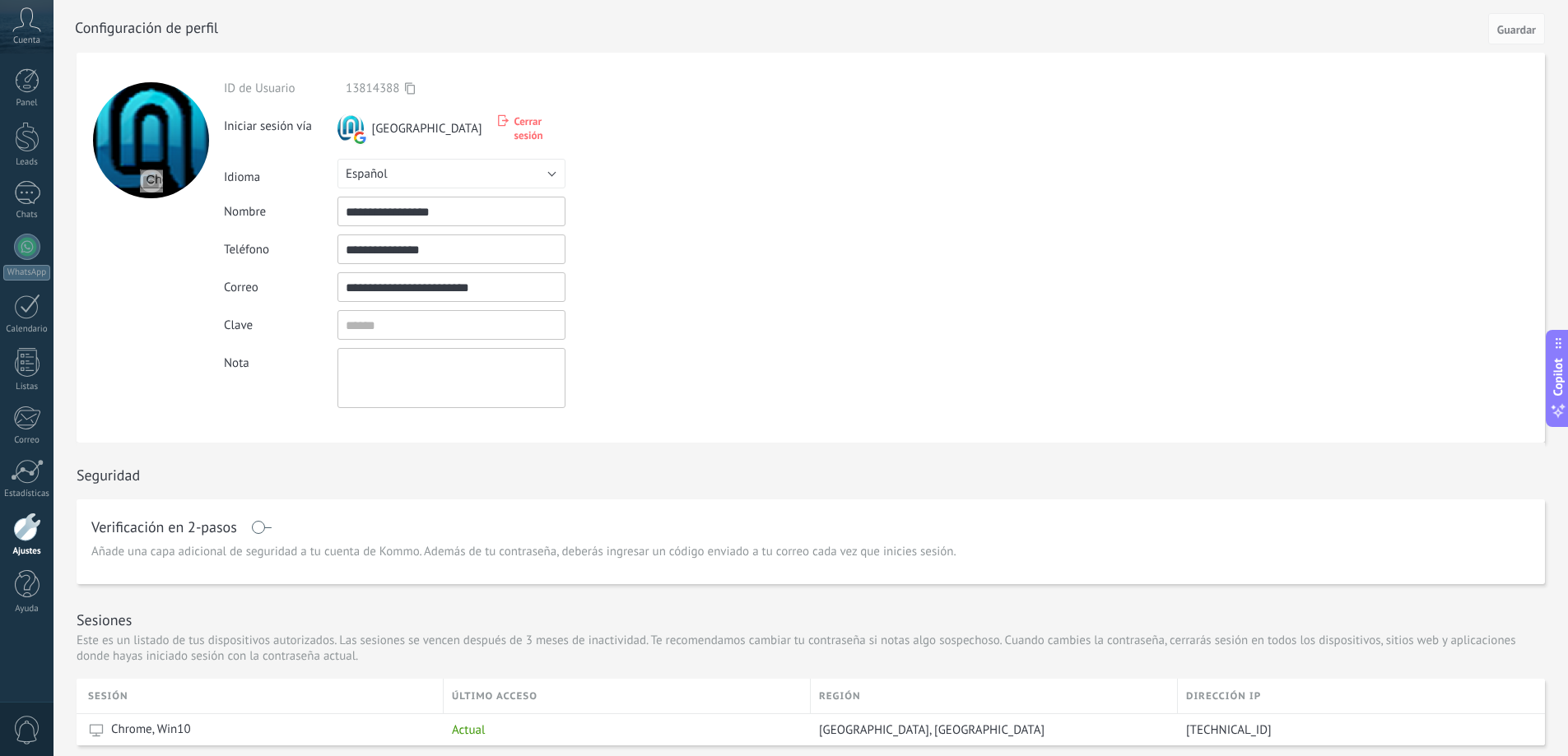
click at [29, 36] on span "Cuenta" at bounding box center [26, 41] width 27 height 11
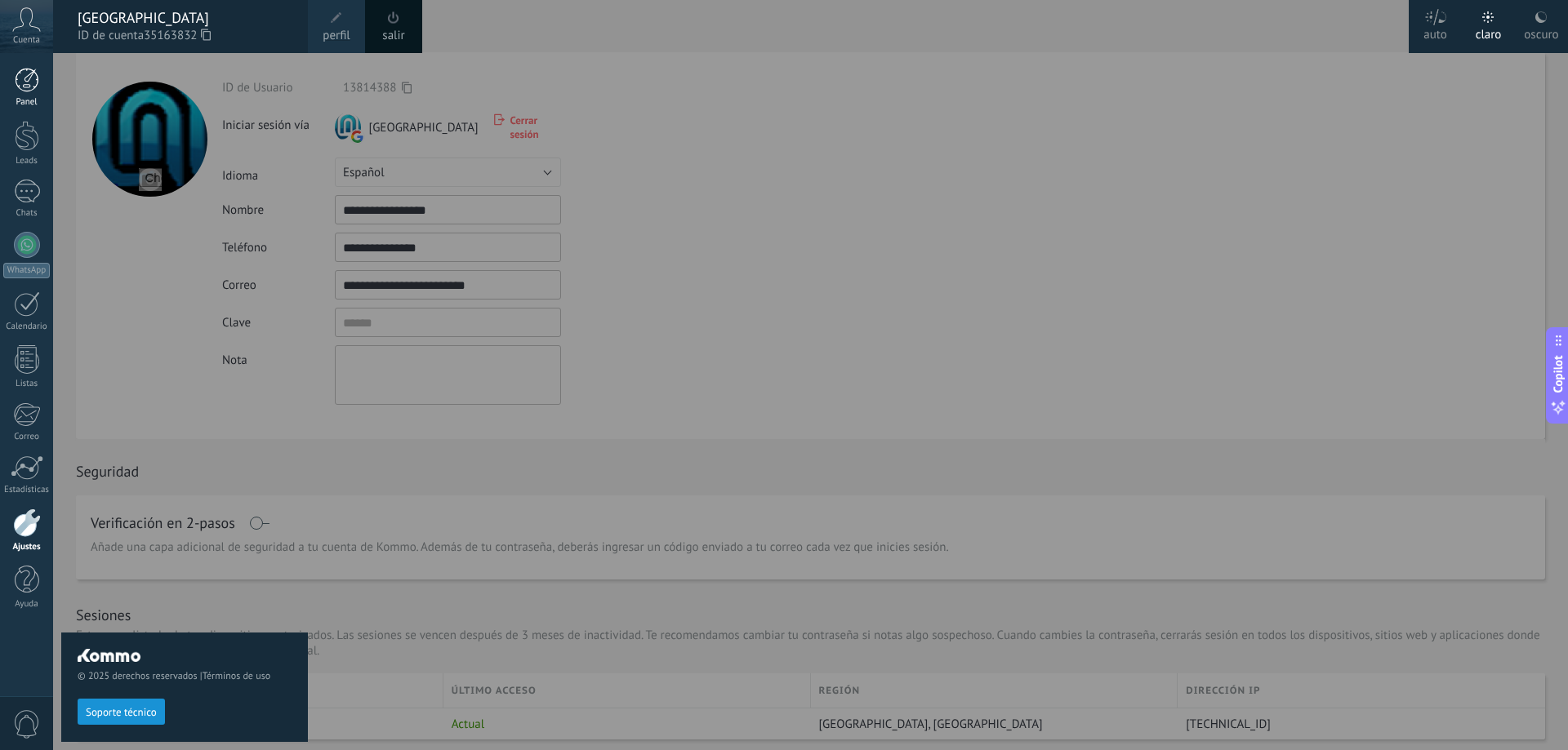
click at [33, 95] on link "Panel" at bounding box center [27, 88] width 53 height 40
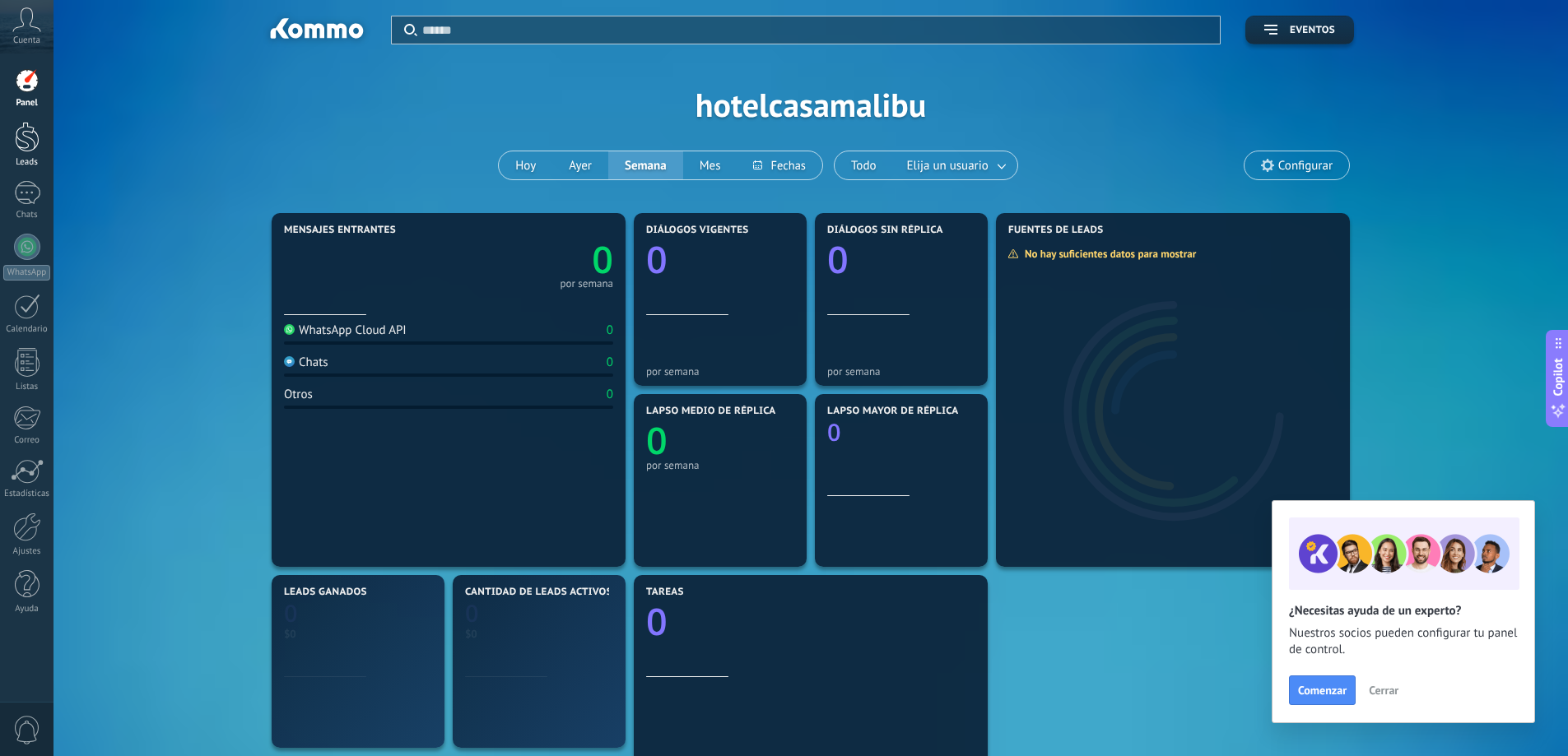
click at [33, 137] on div at bounding box center [27, 137] width 25 height 30
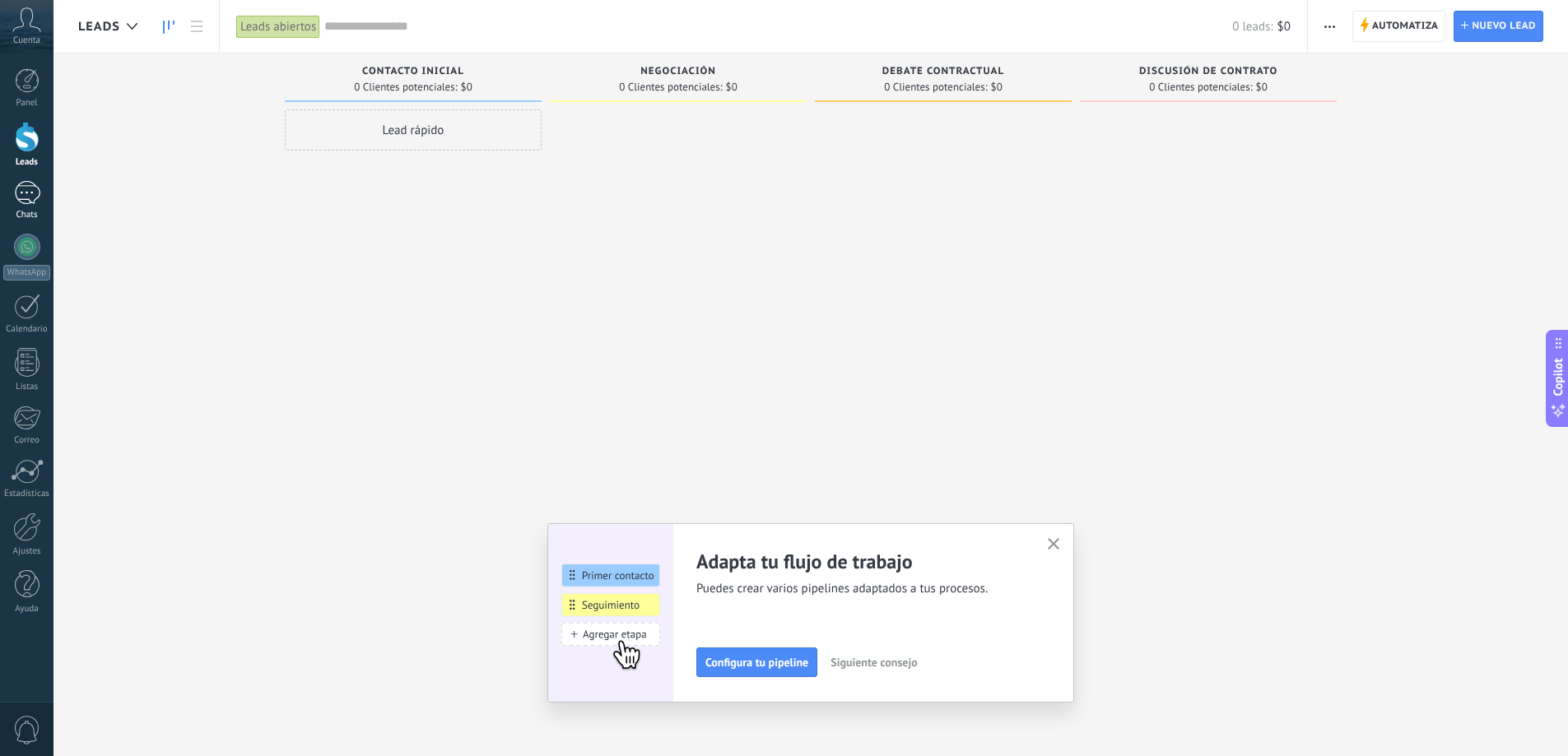
click at [40, 201] on div at bounding box center [27, 193] width 27 height 24
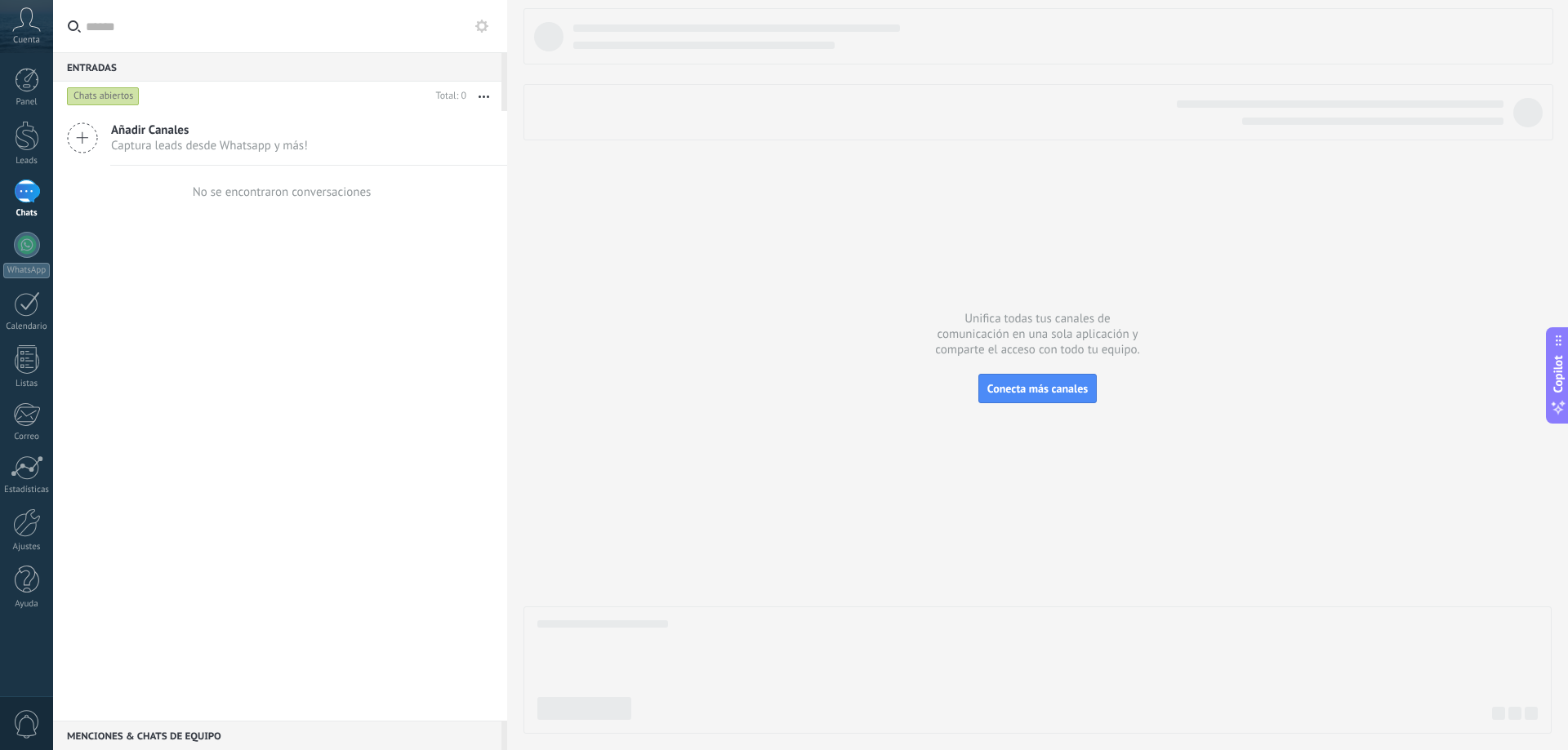
click at [91, 138] on icon at bounding box center [82, 138] width 31 height 31
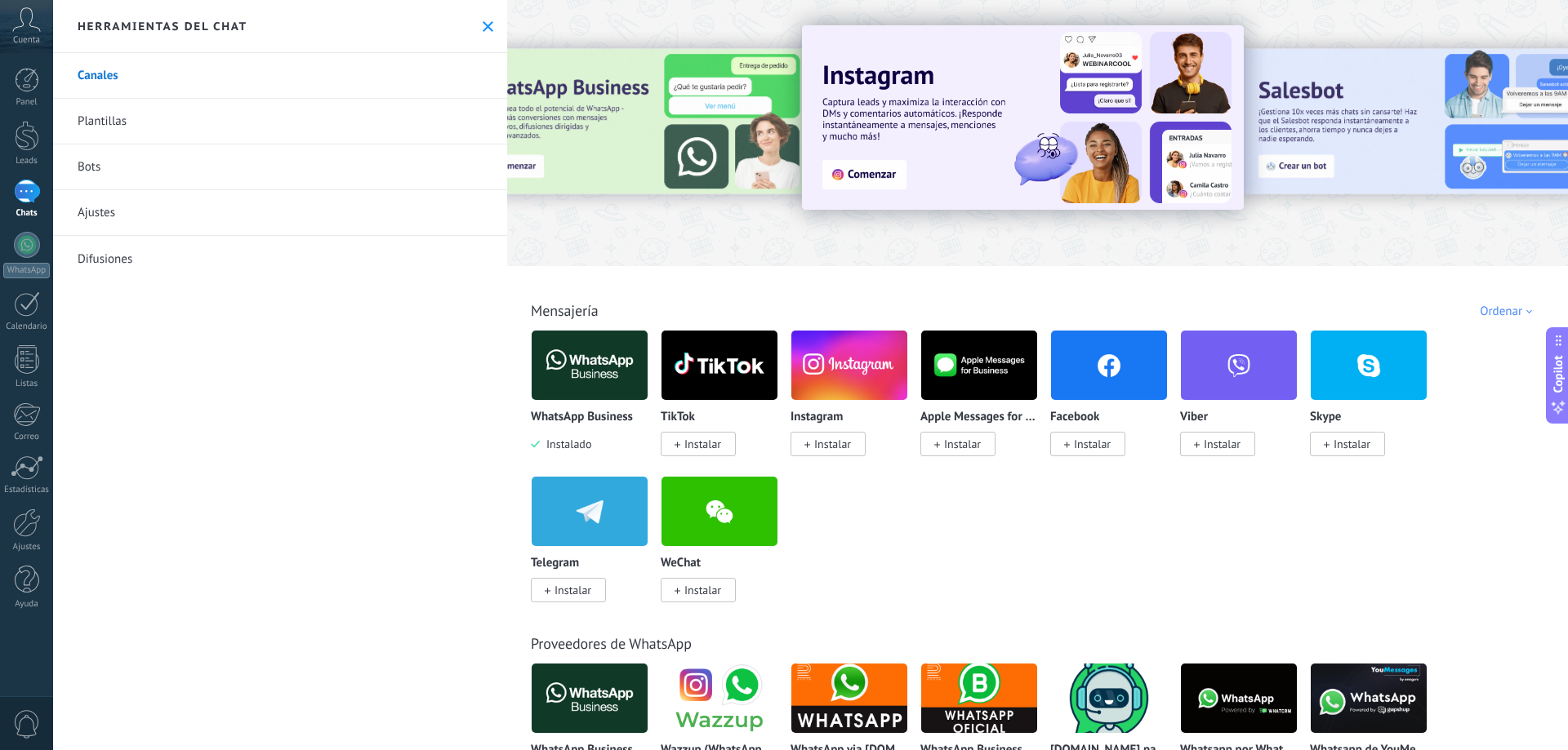
scroll to position [82, 0]
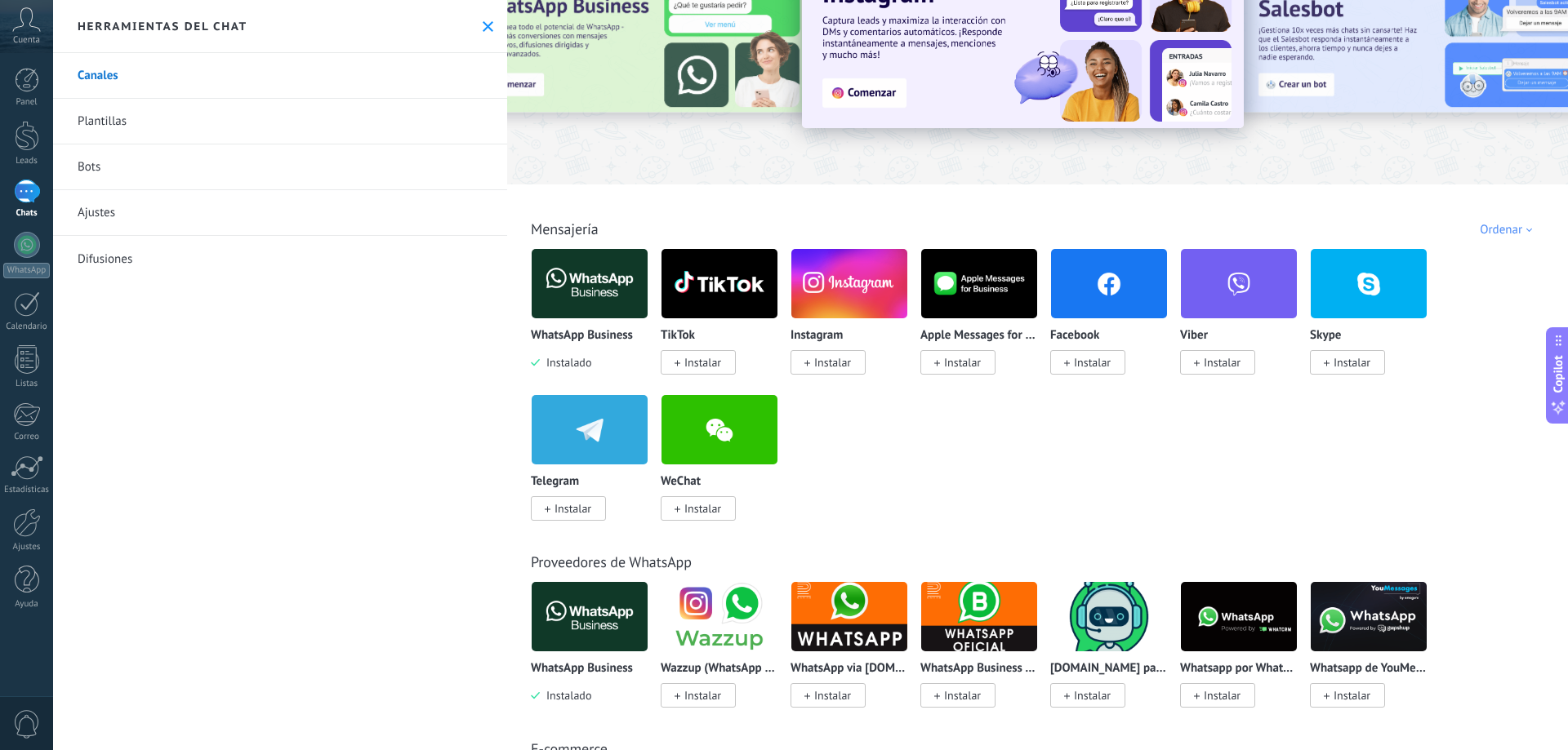
click at [594, 267] on img at bounding box center [589, 284] width 116 height 79
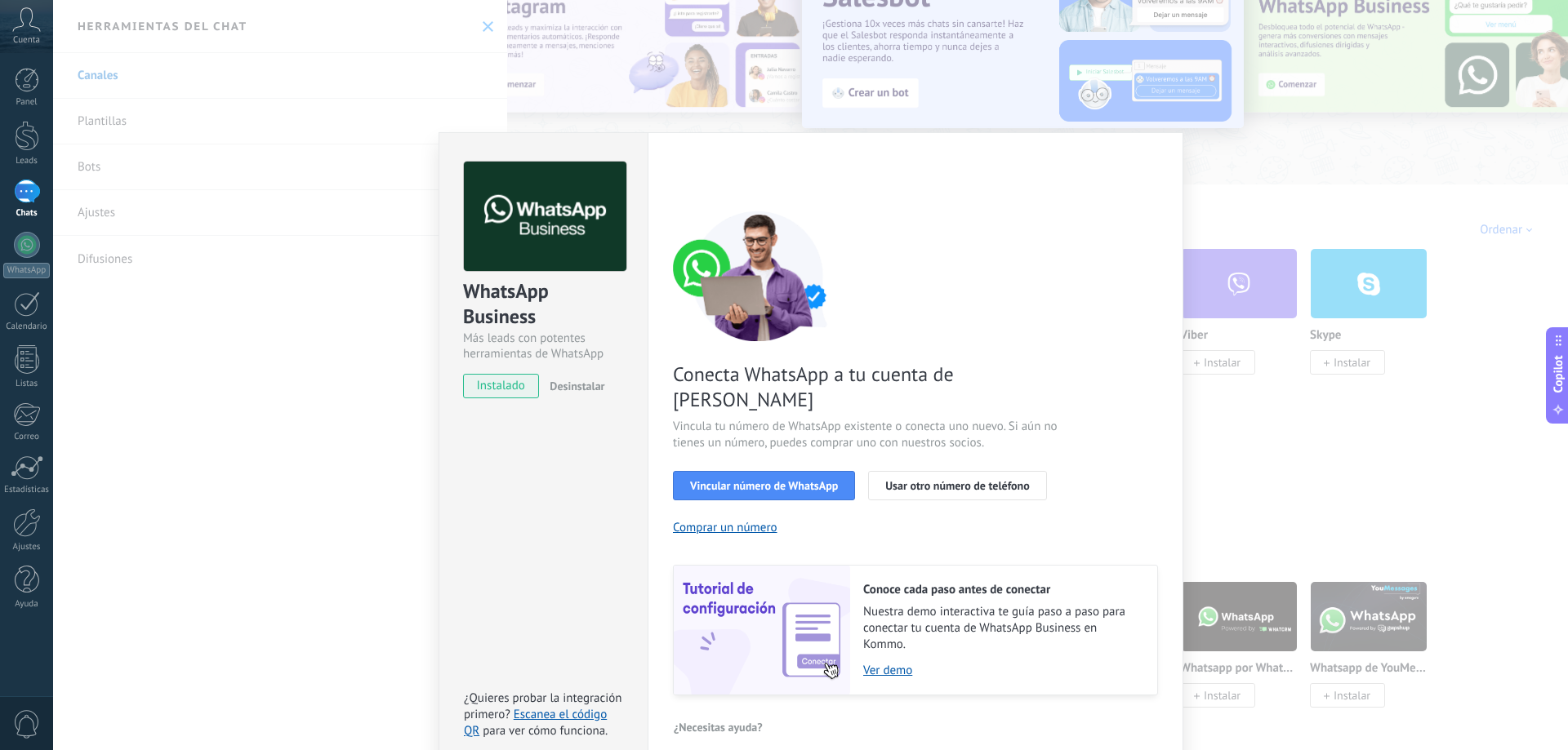
click at [1325, 137] on div "WhatsApp Business Más leads con potentes herramientas de WhatsApp instalado Des…" at bounding box center [811, 375] width 1515 height 750
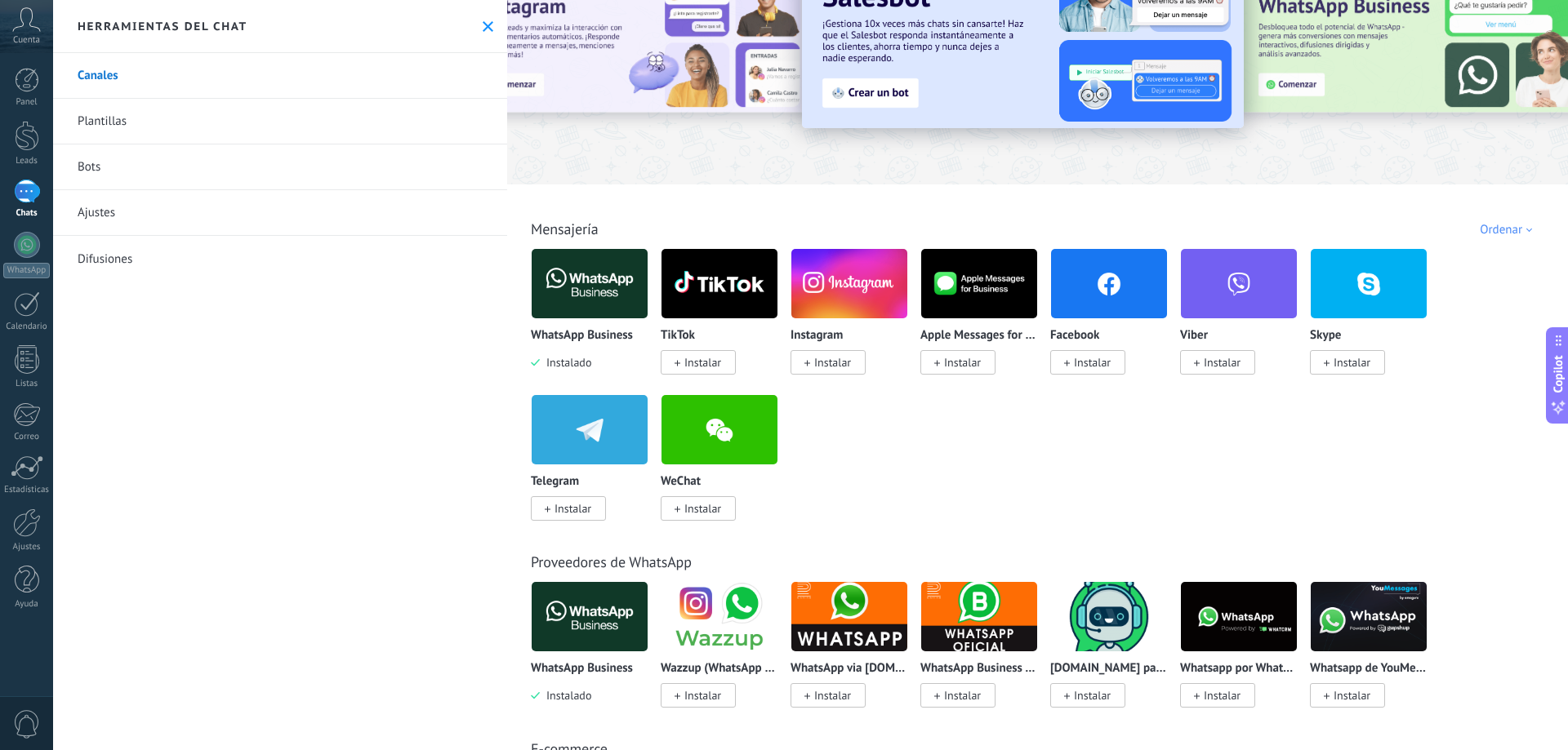
click at [487, 23] on button at bounding box center [487, 26] width 14 height 14
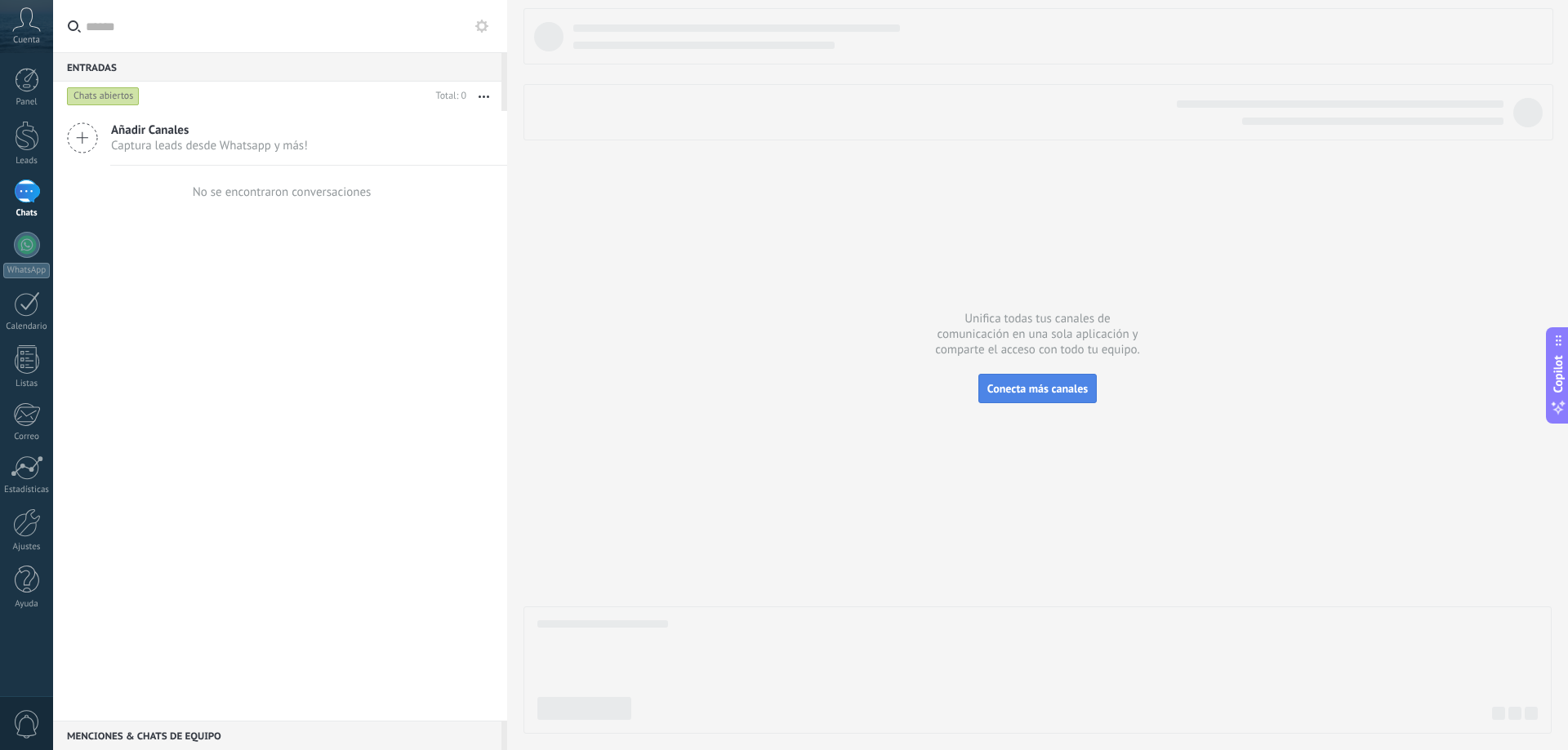
drag, startPoint x: 1083, startPoint y: 410, endPoint x: 1081, endPoint y: 400, distance: 10.2
click at [1083, 406] on div at bounding box center [1038, 371] width 1029 height 726
click at [1079, 396] on button "Conecta más canales" at bounding box center [1037, 388] width 118 height 29
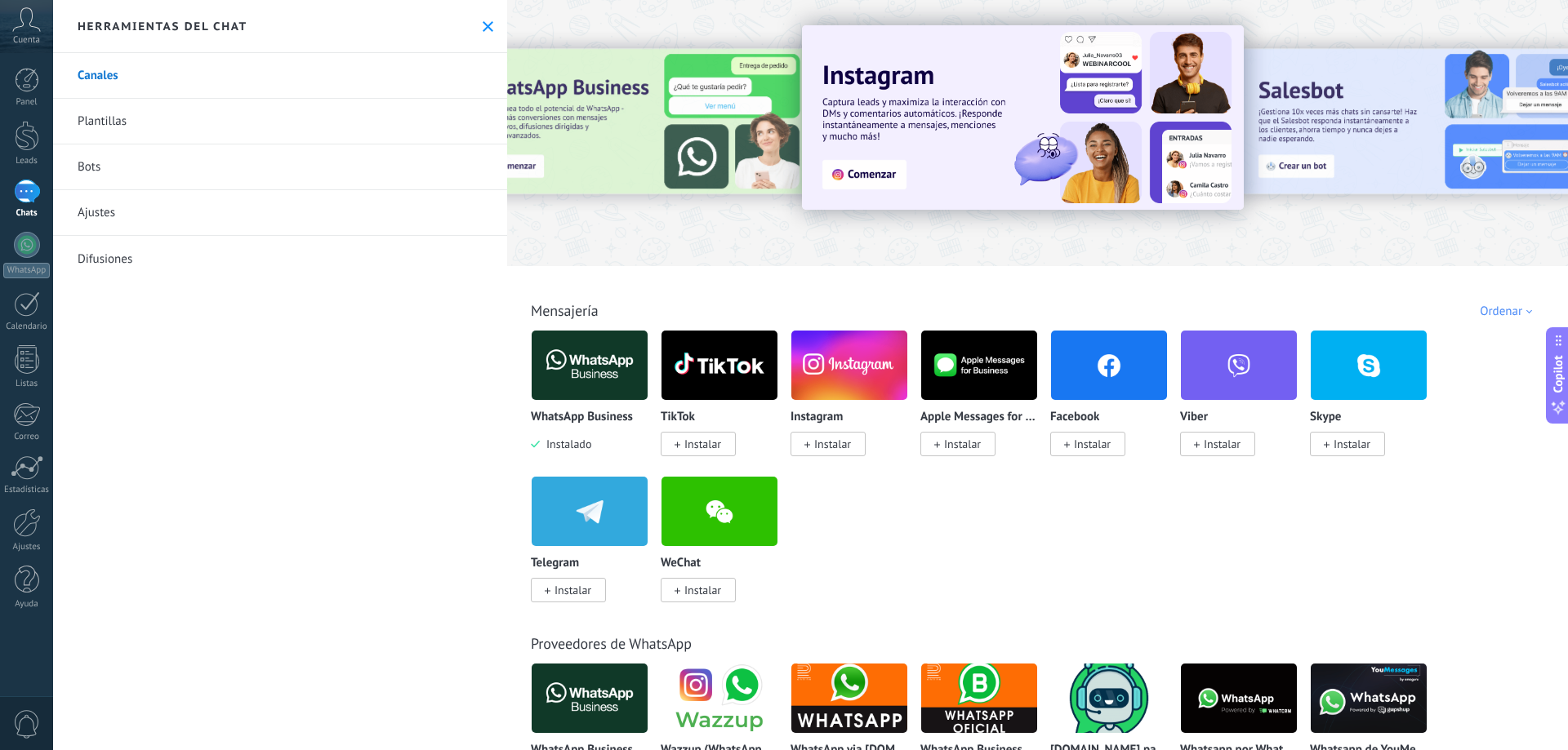
click at [637, 125] on div at bounding box center [637, 132] width 358 height 147
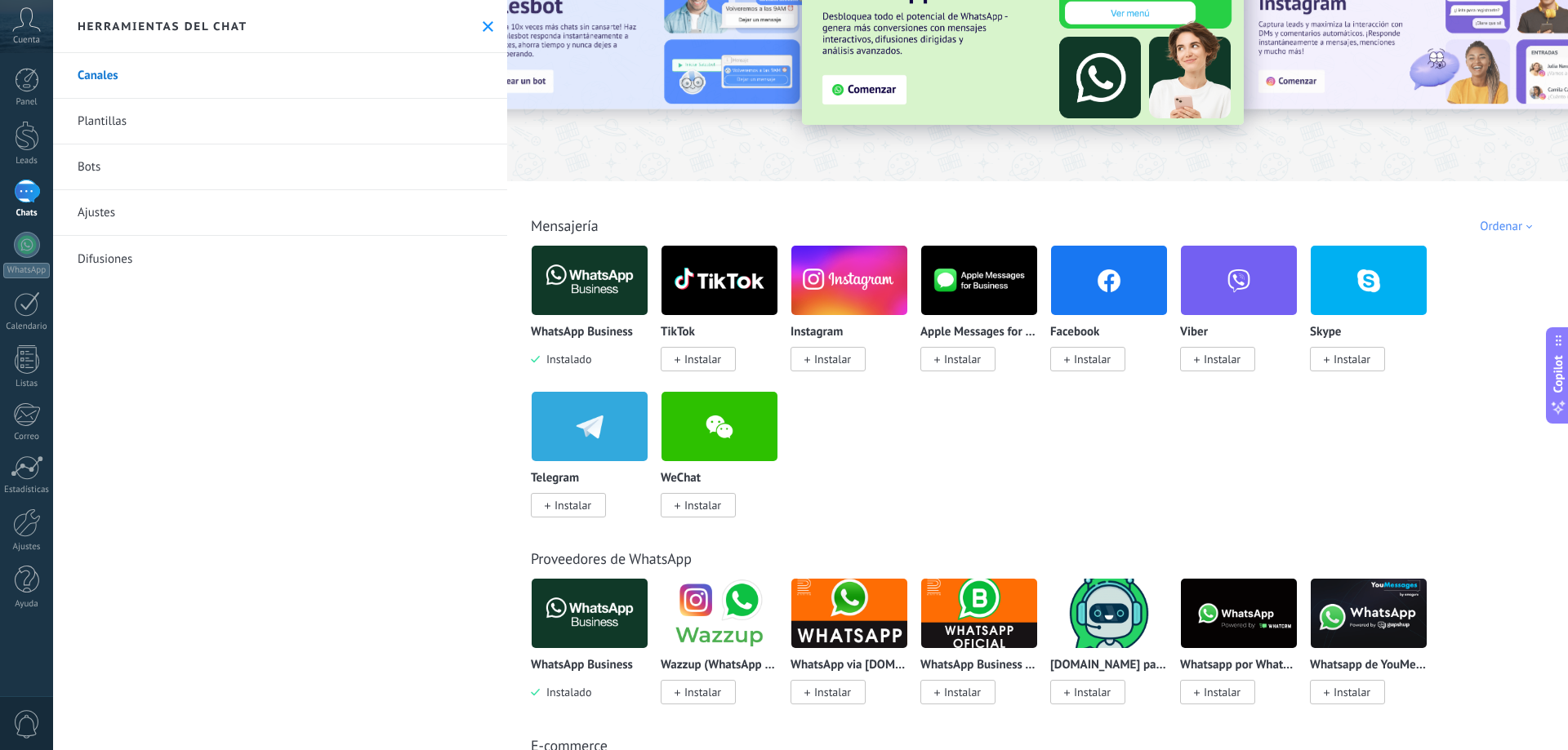
scroll to position [163, 0]
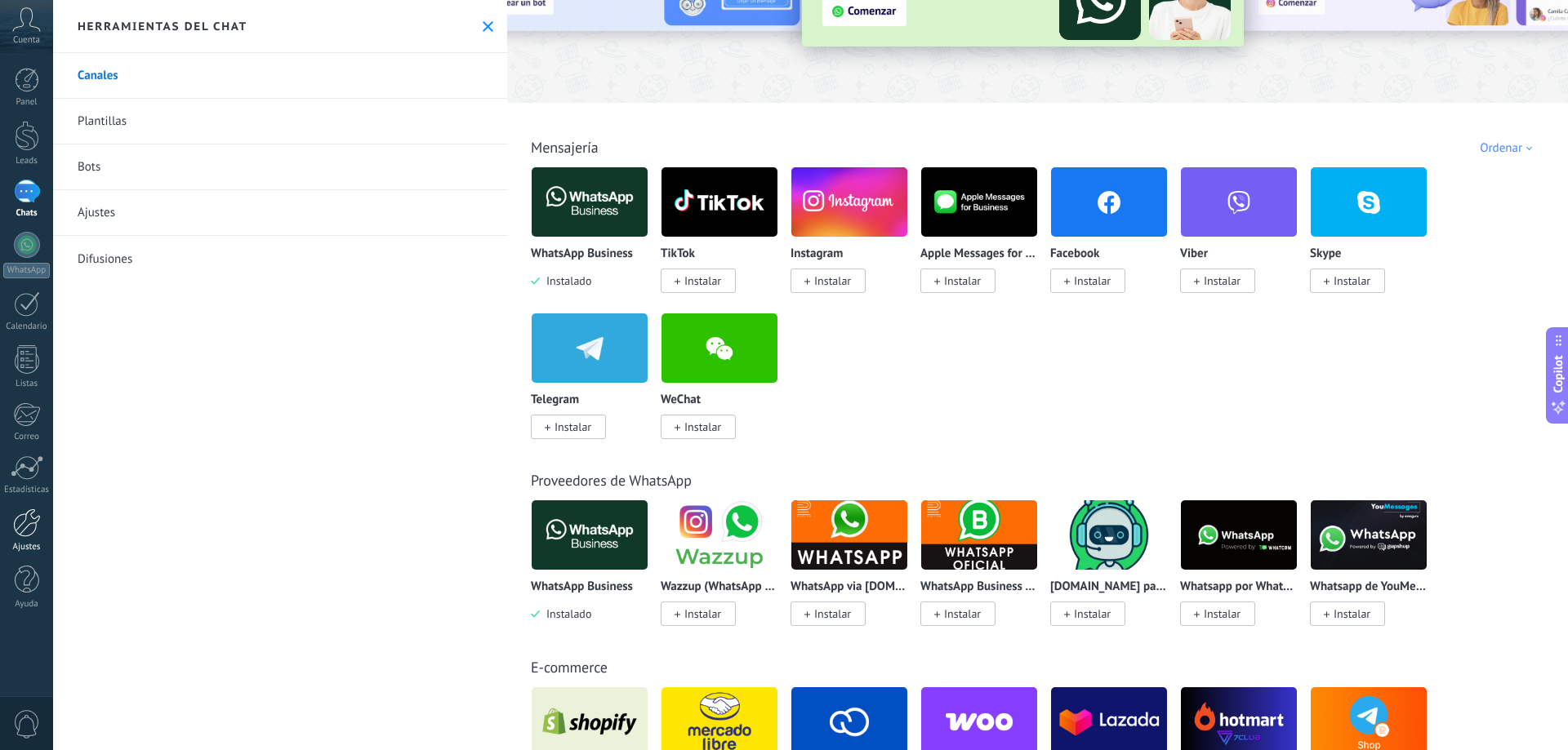
click at [27, 531] on div at bounding box center [27, 523] width 27 height 28
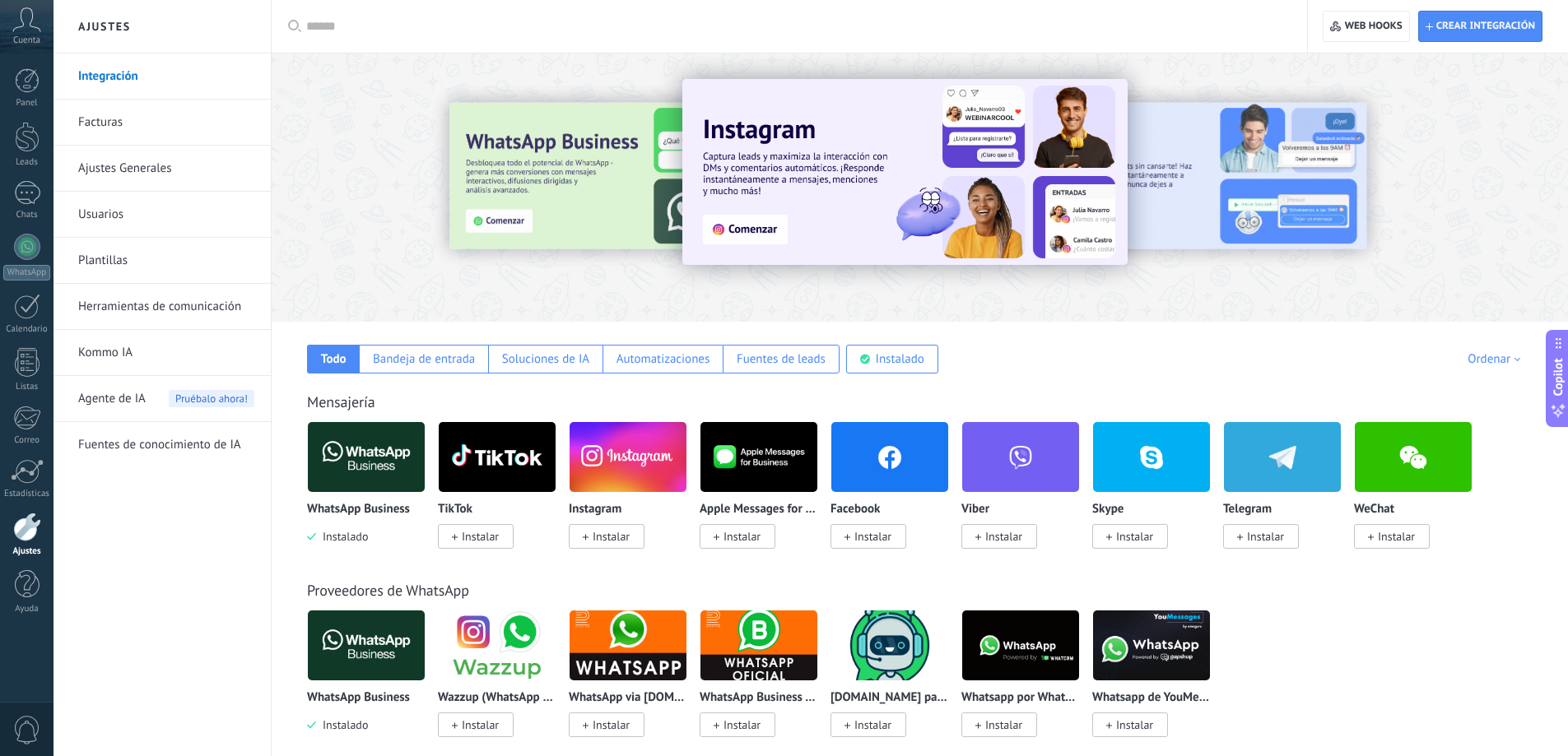
click at [353, 466] on img at bounding box center [365, 457] width 117 height 79
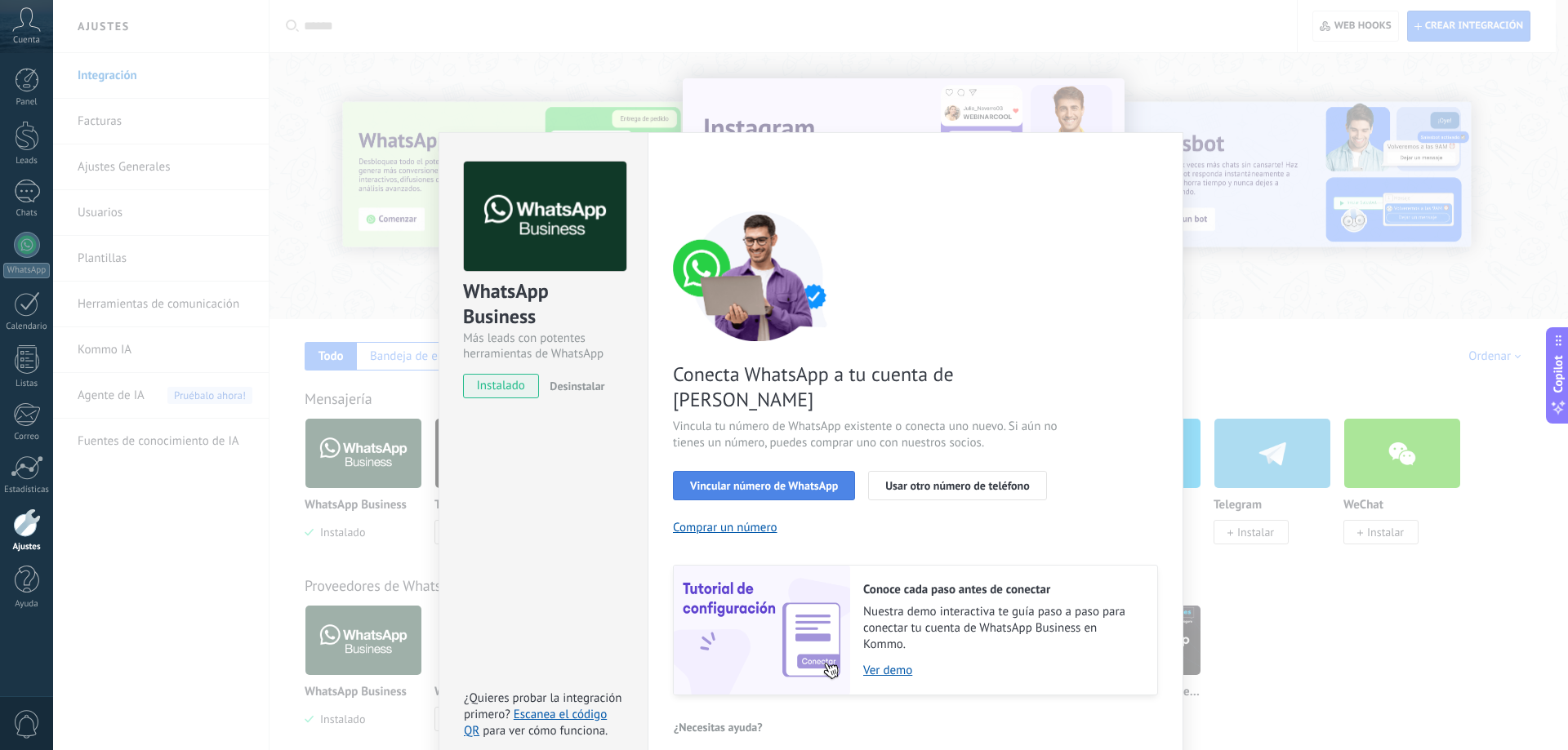
click at [820, 480] on span "Vincular número de WhatsApp" at bounding box center [763, 485] width 147 height 11
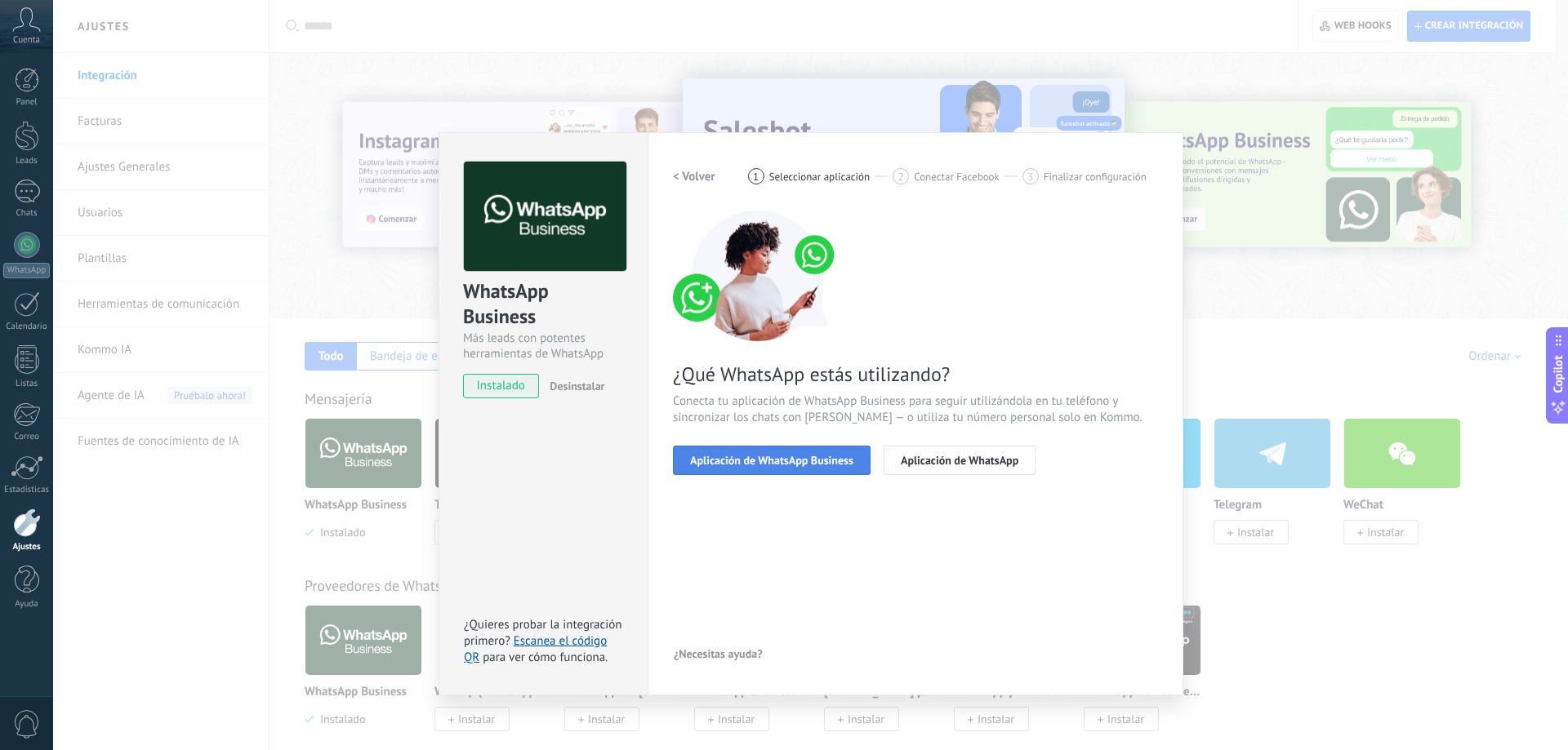
click at [825, 463] on span "Aplicación de WhatsApp Business" at bounding box center [771, 461] width 163 height 11
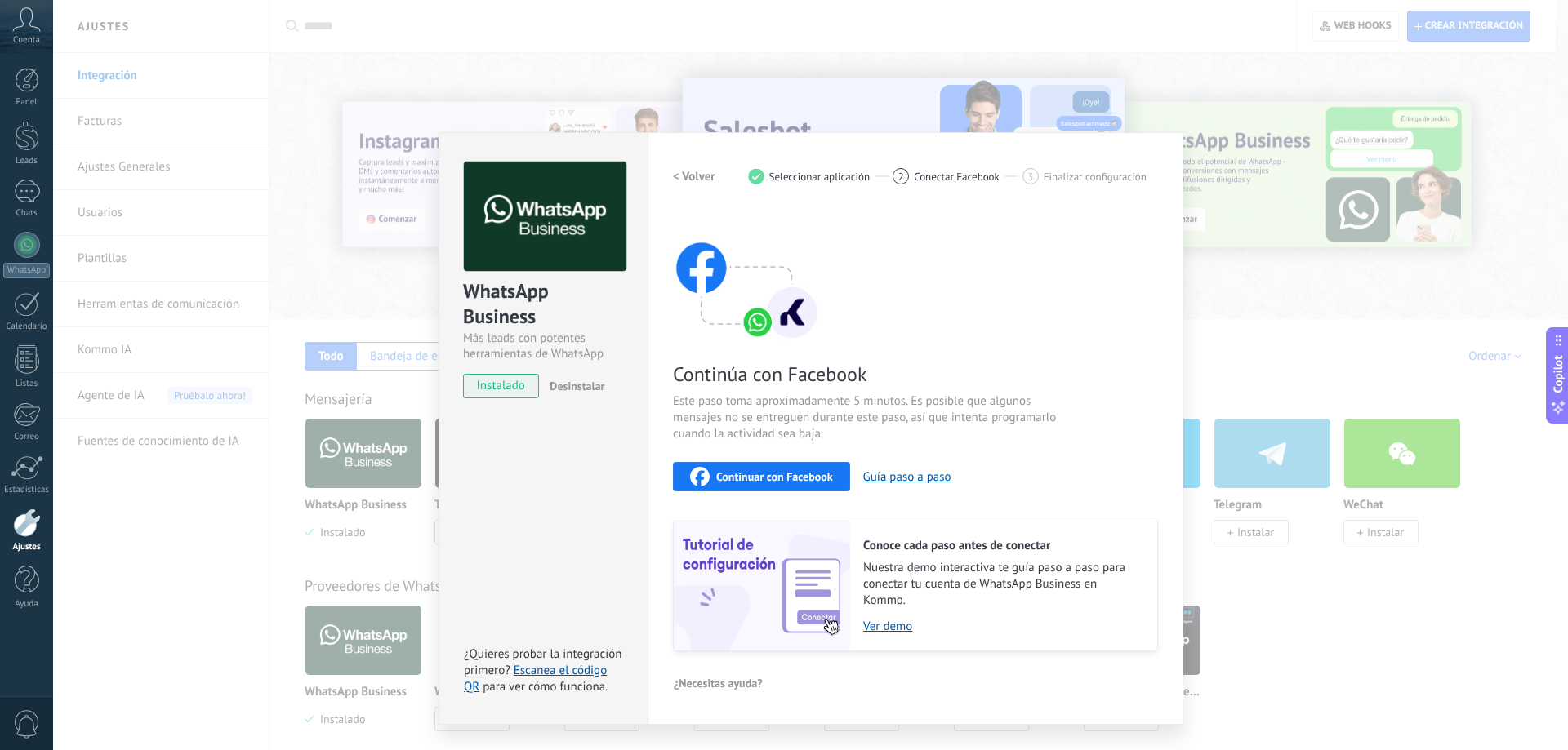
click at [699, 167] on button "< Volver" at bounding box center [694, 177] width 42 height 29
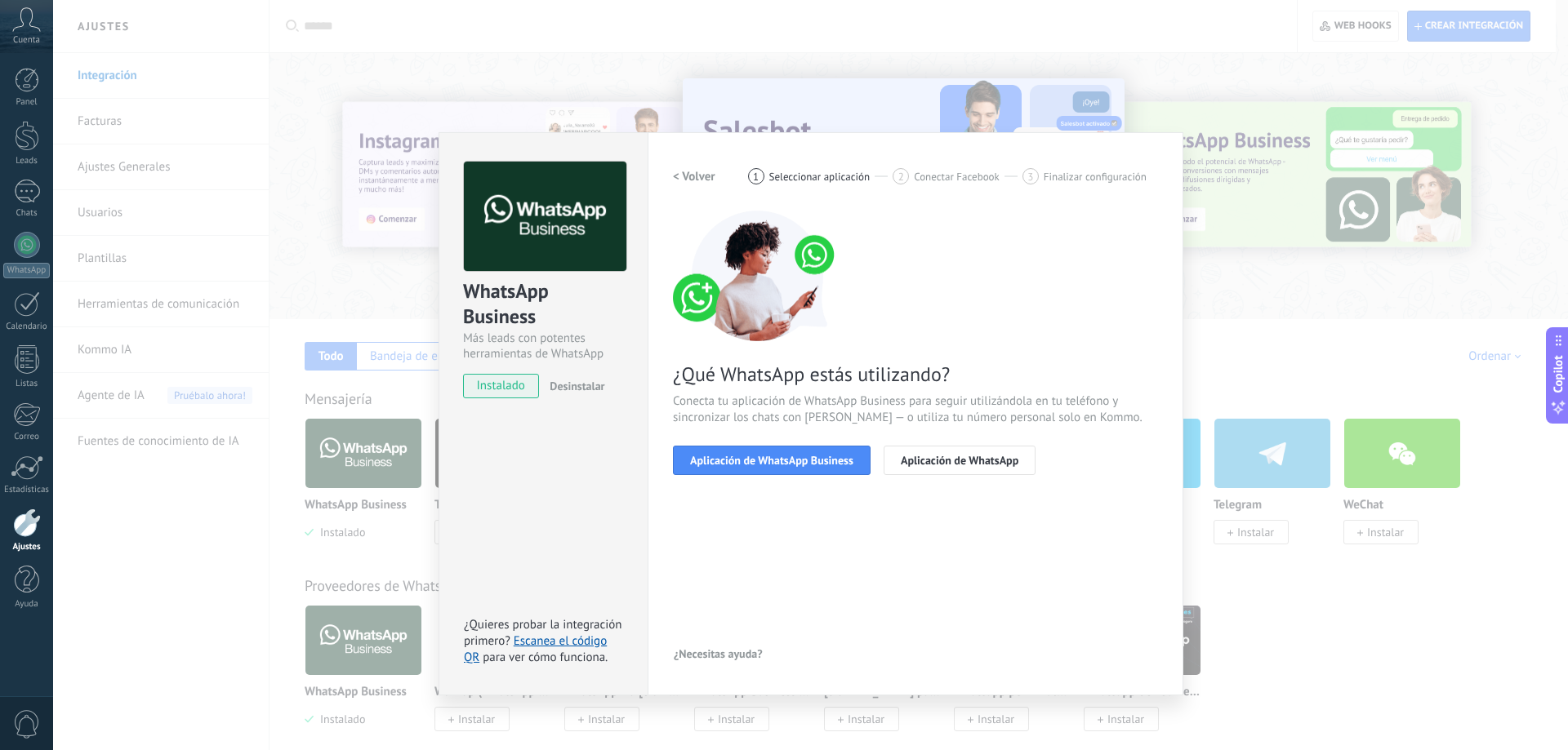
click at [700, 169] on h2 "< Volver" at bounding box center [694, 177] width 42 height 16
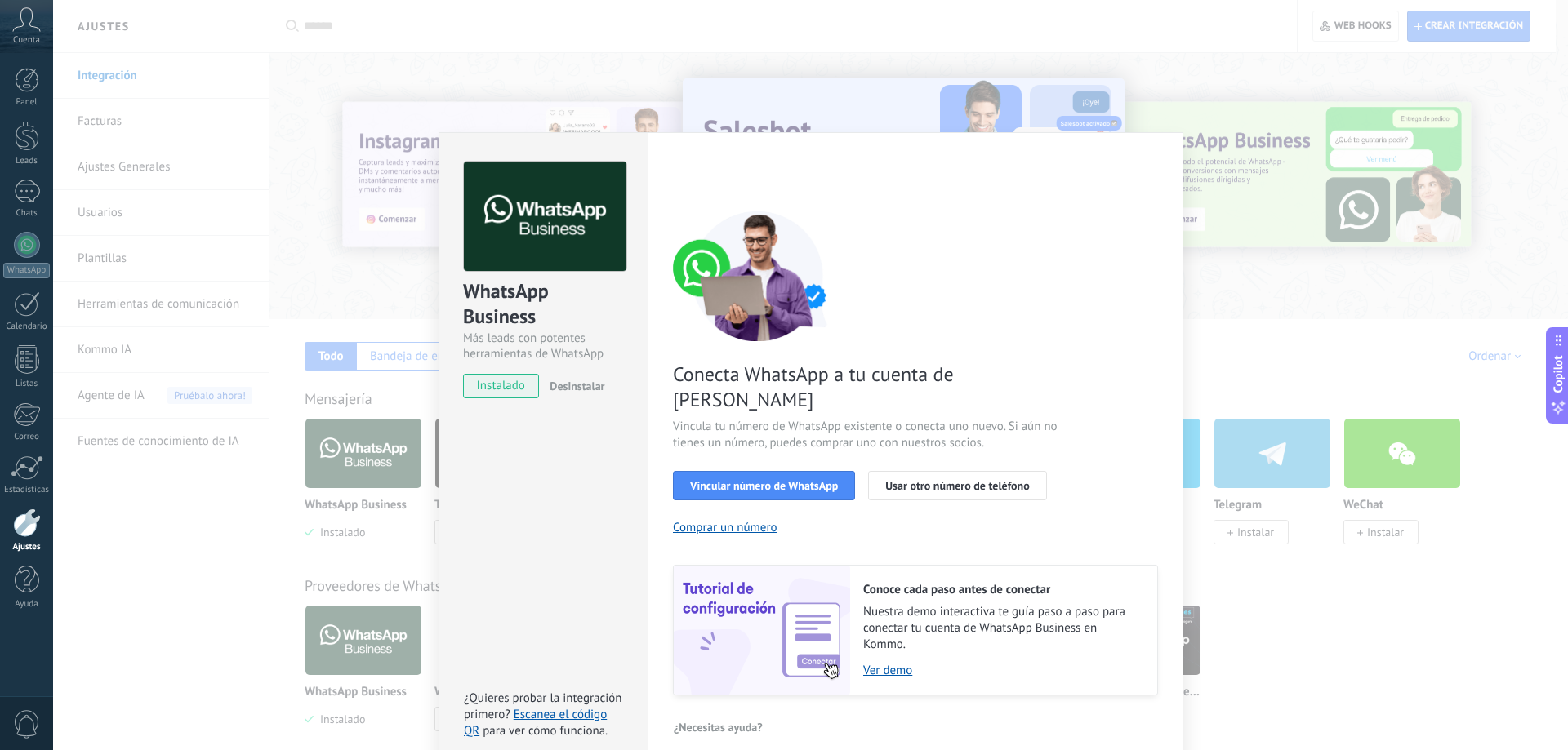
click at [795, 441] on div "Conecta WhatsApp a tu cuenta de Kommo Vincula tu número de WhatsApp existente o…" at bounding box center [916, 453] width 485 height 485
click at [793, 480] on span "Vincular número de WhatsApp" at bounding box center [763, 485] width 147 height 11
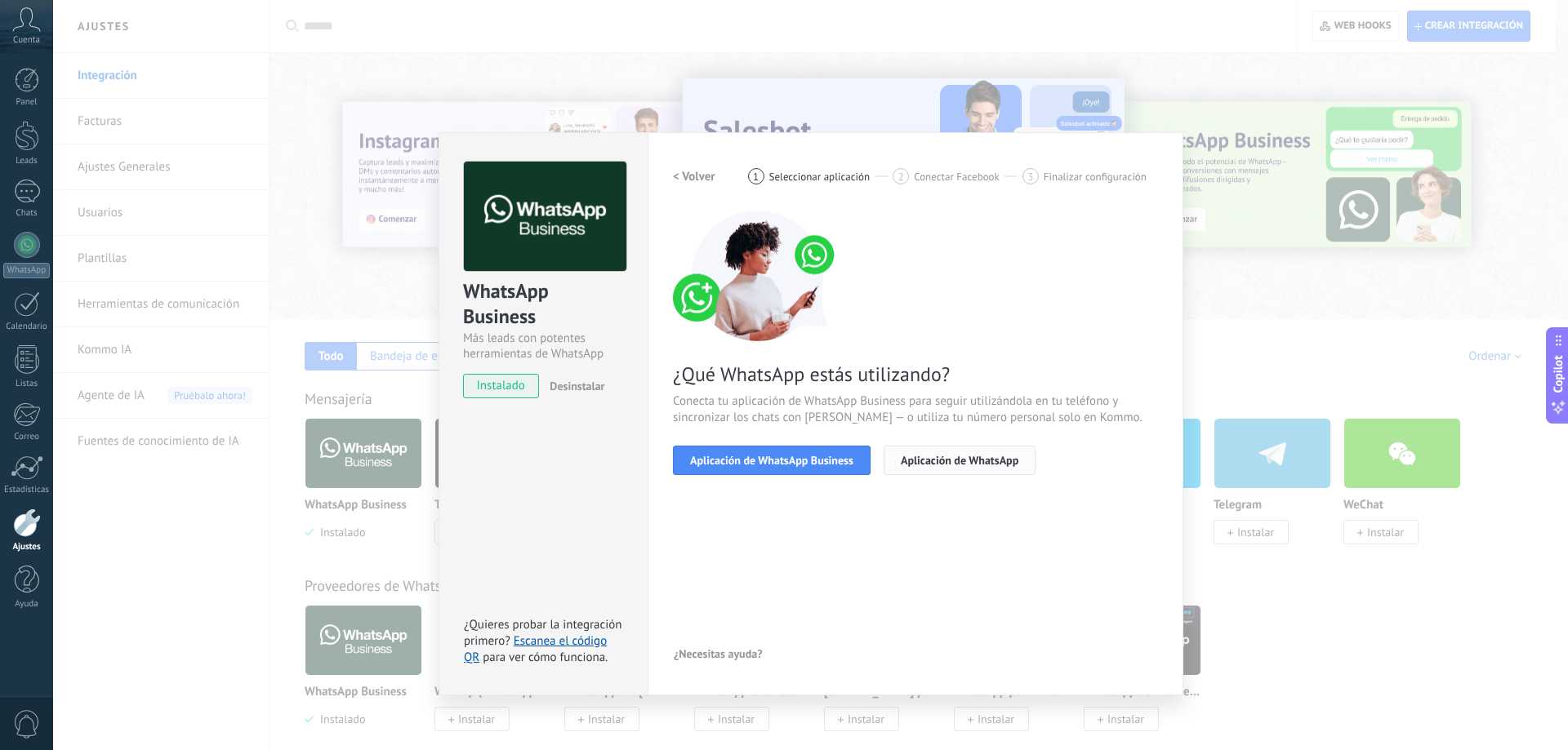
click at [929, 468] on button "Aplicación de WhatsApp" at bounding box center [960, 461] width 152 height 29
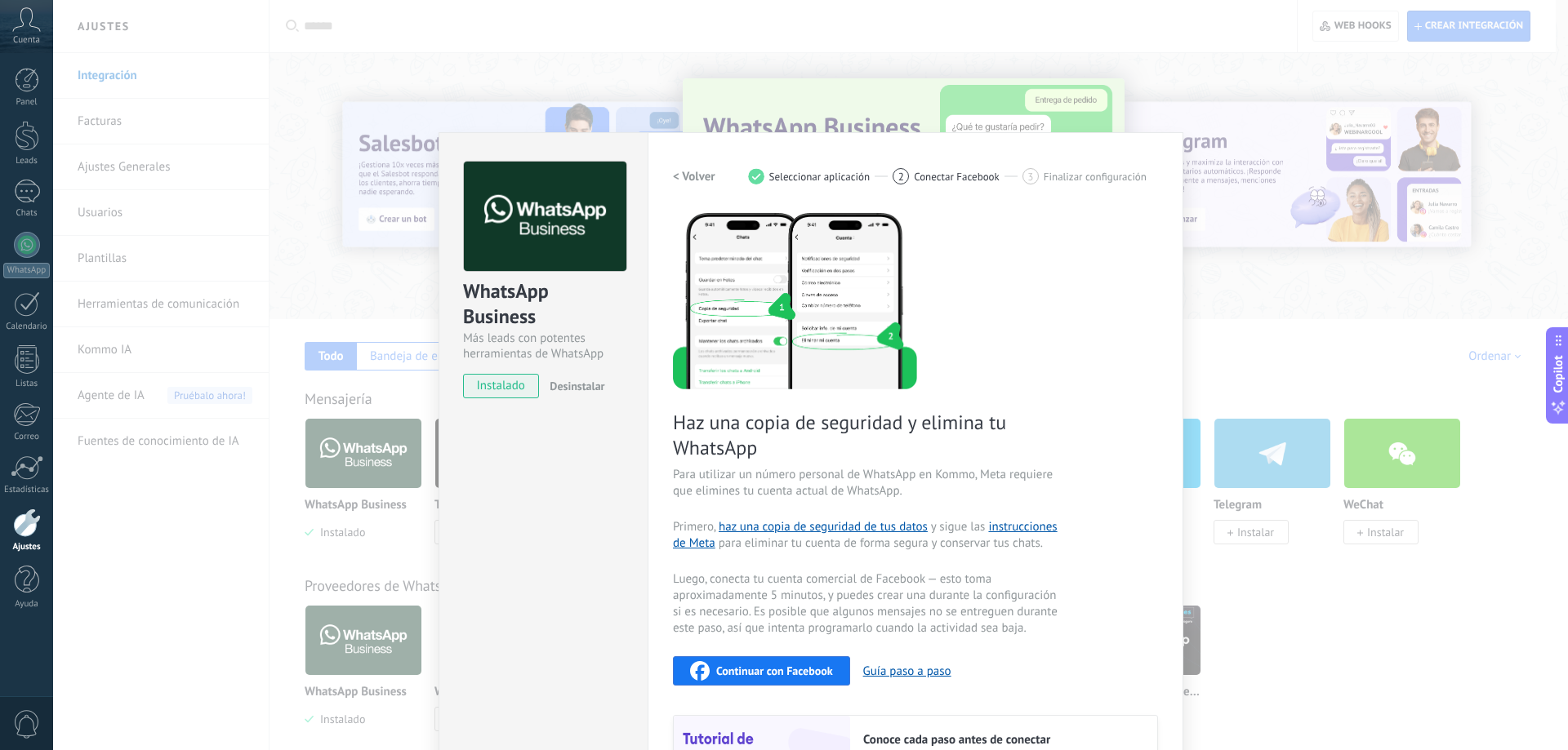
click at [1157, 108] on div "WhatsApp Business Más leads con potentes herramientas de WhatsApp instalado Des…" at bounding box center [811, 375] width 1515 height 750
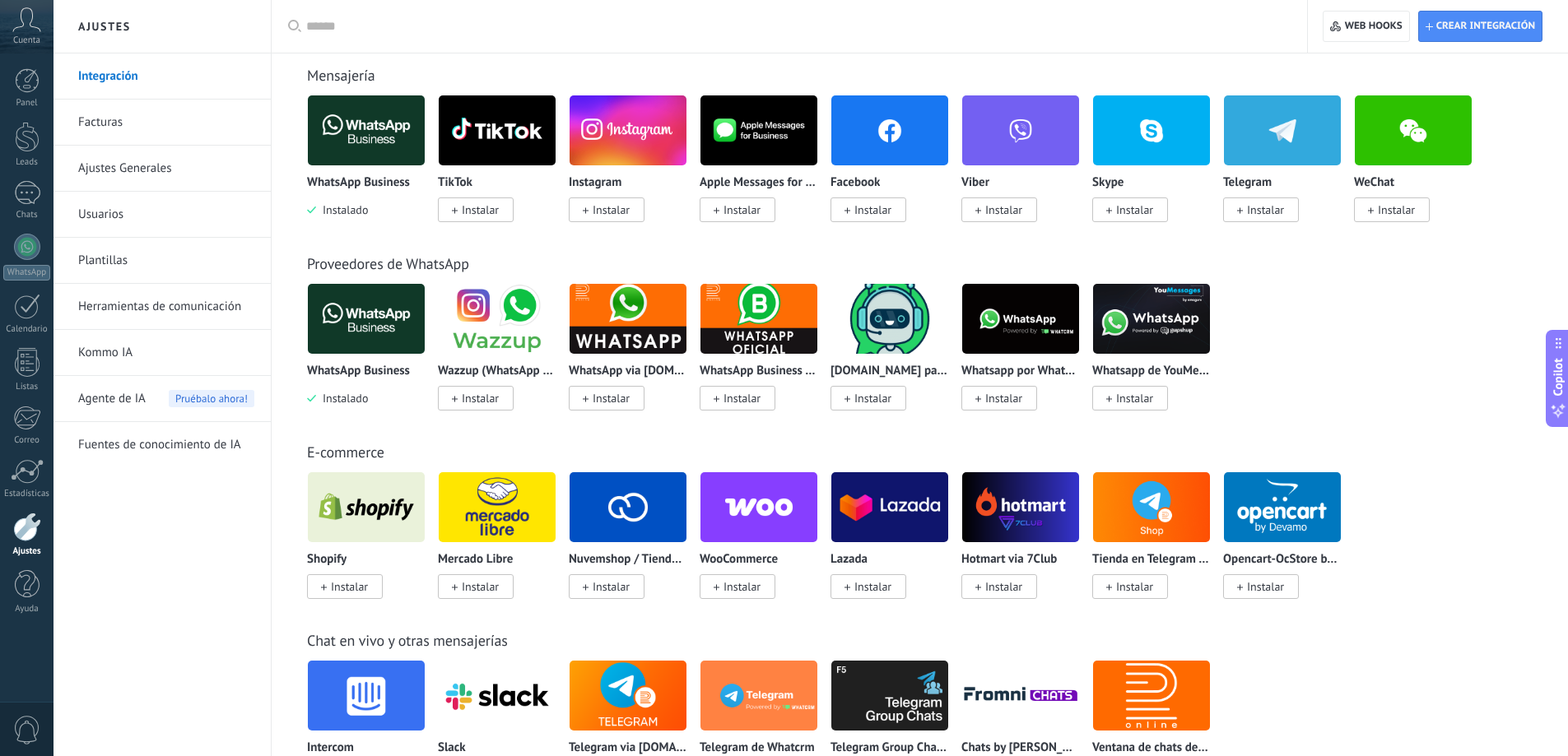
scroll to position [330, 0]
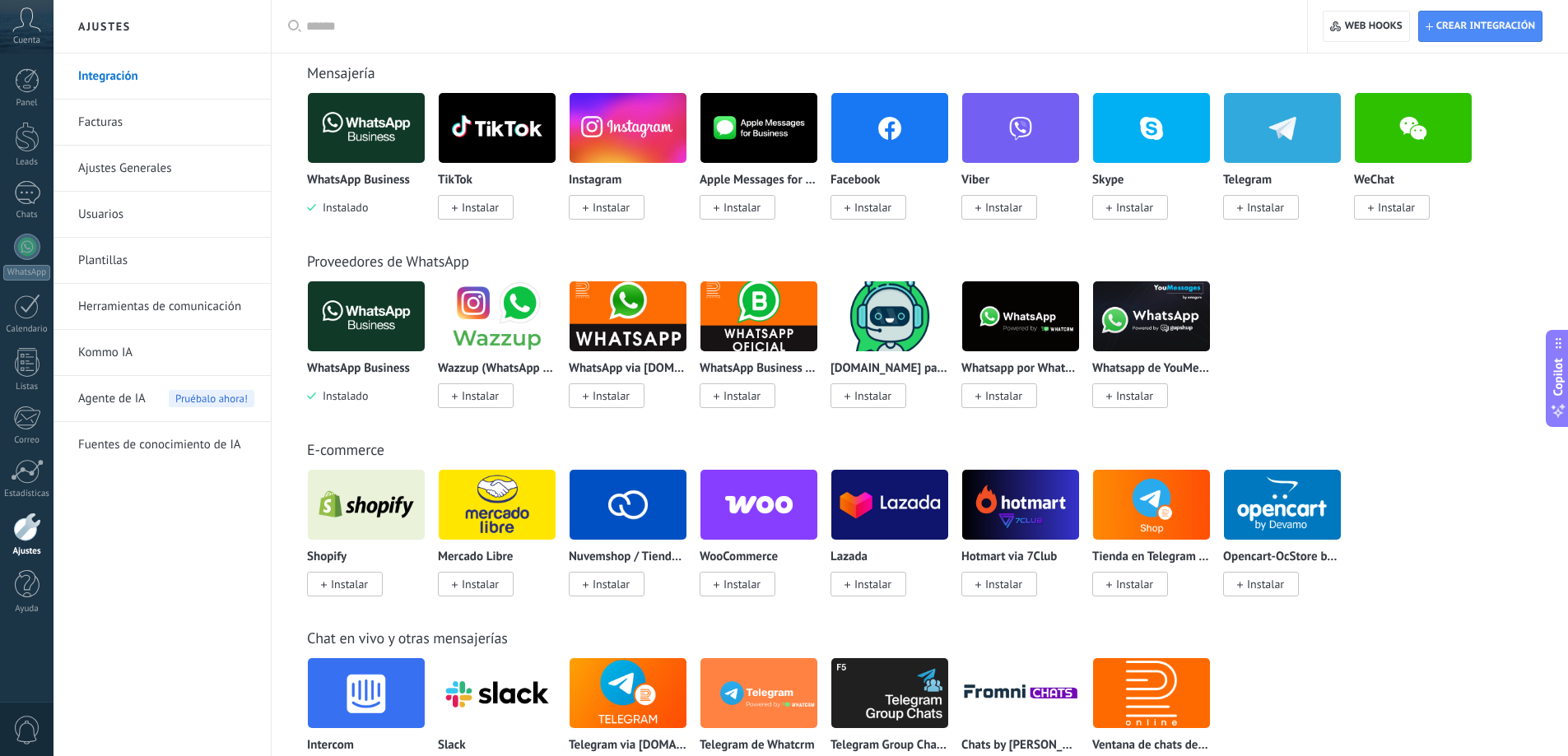
click at [783, 330] on img at bounding box center [759, 317] width 117 height 79
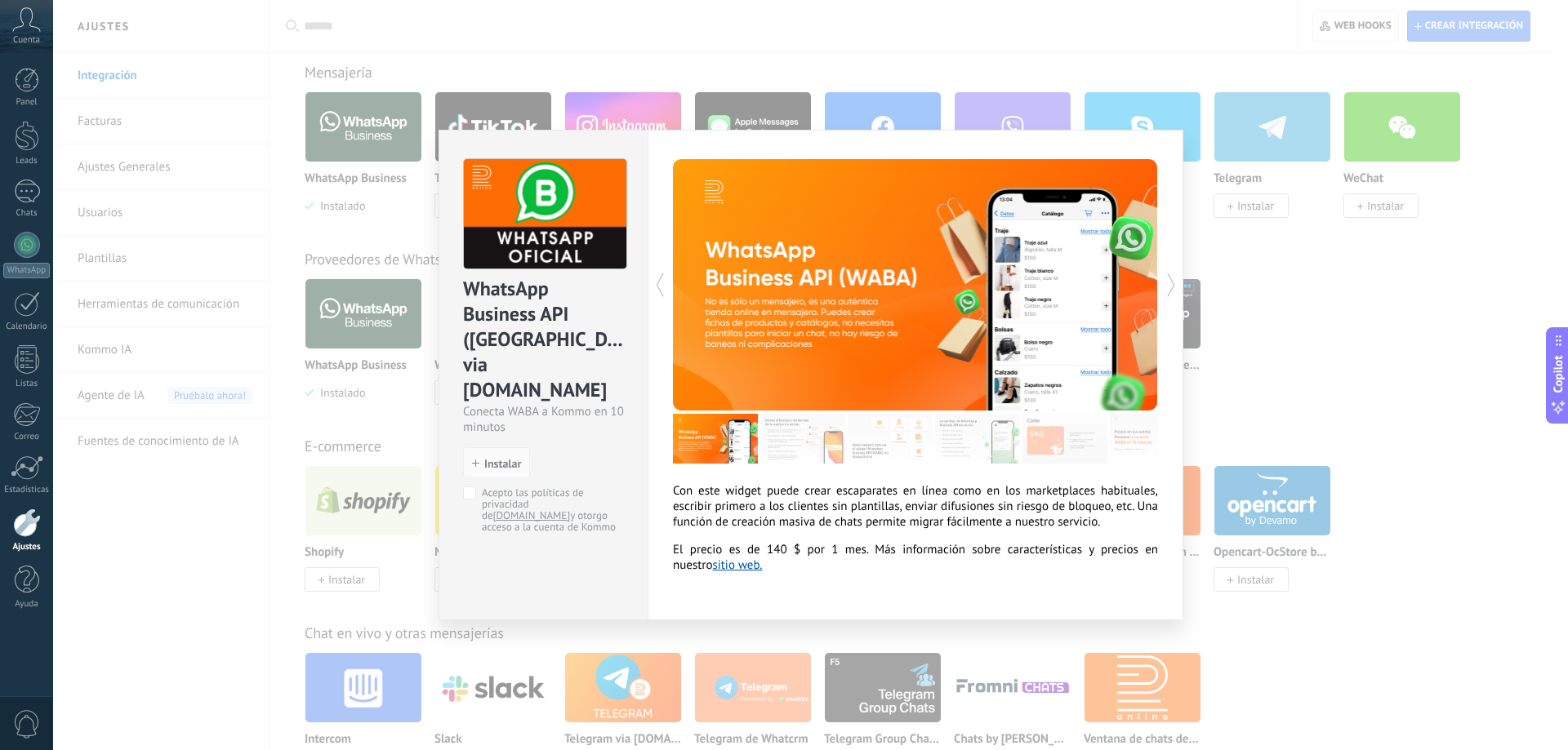
drag, startPoint x: 1384, startPoint y: 400, endPoint x: 1370, endPoint y: 402, distance: 14.1
click at [1376, 402] on div "WhatsApp Business API ([GEOGRAPHIC_DATA]) via [DOMAIN_NAME] Conecta WABA a Komm…" at bounding box center [811, 375] width 1515 height 750
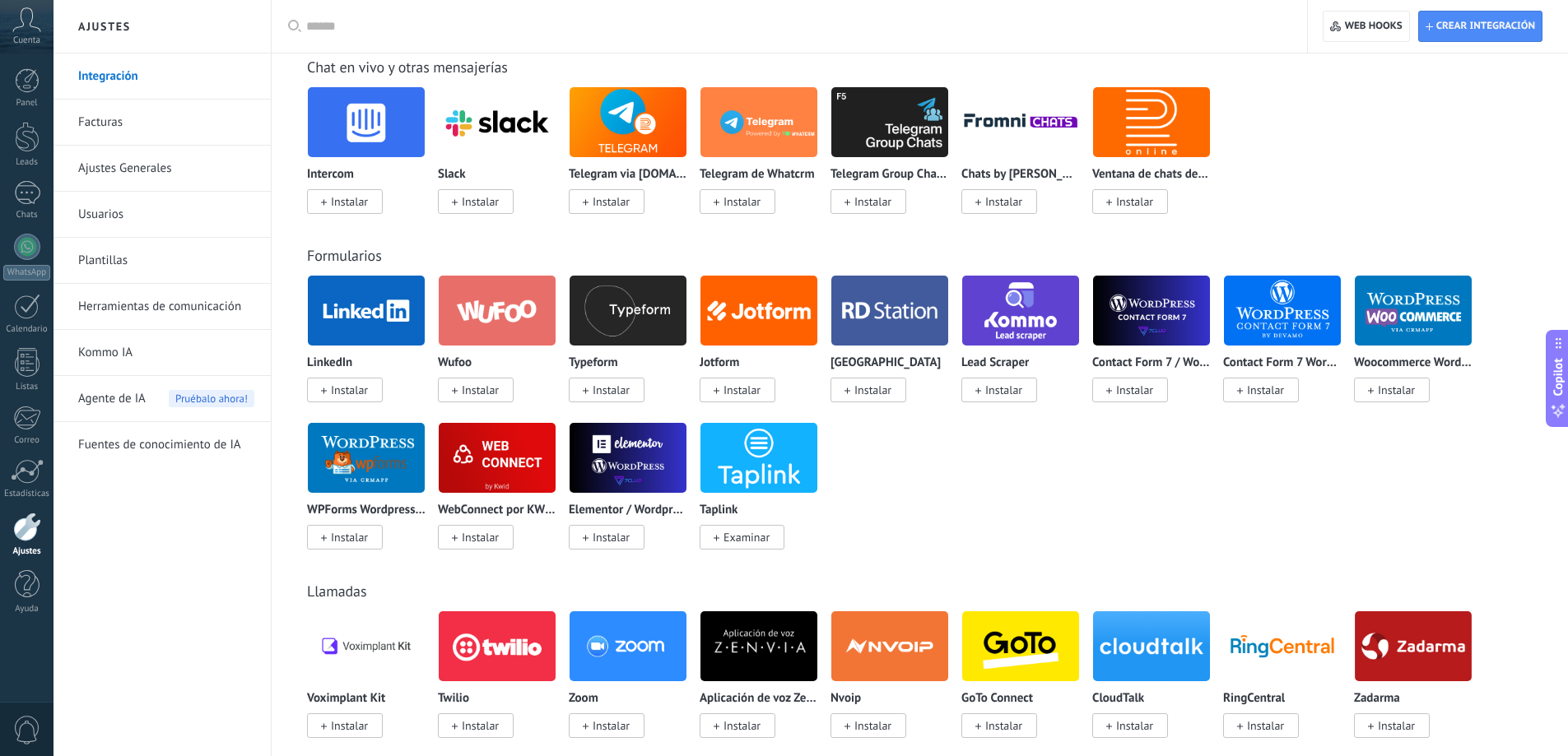
scroll to position [906, 0]
